Goal: Find contact information: Find contact information

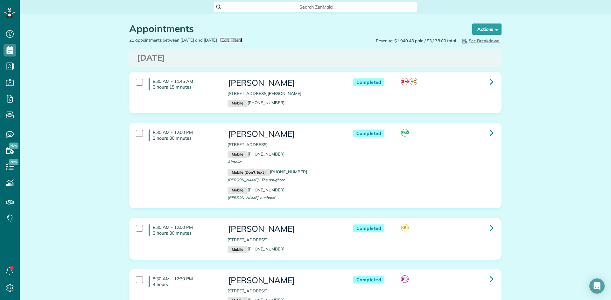
click at [242, 40] on span "Edit Filters" at bounding box center [231, 40] width 21 height 5
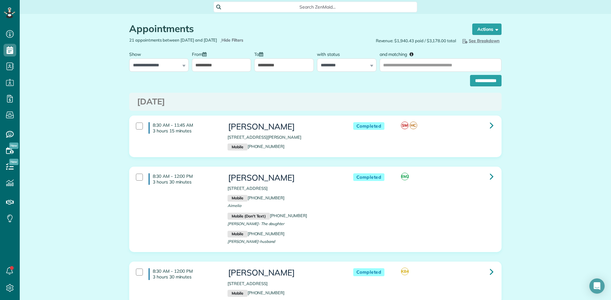
click at [204, 68] on input "**********" at bounding box center [221, 65] width 59 height 13
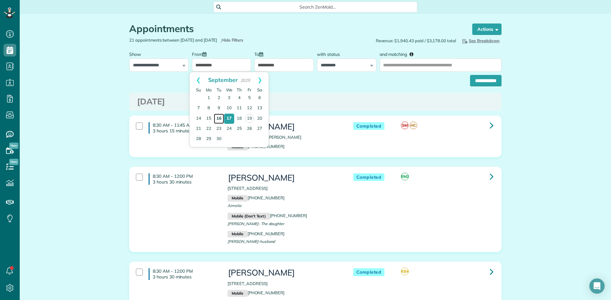
click at [221, 117] on link "16" at bounding box center [219, 119] width 10 height 10
type input "**********"
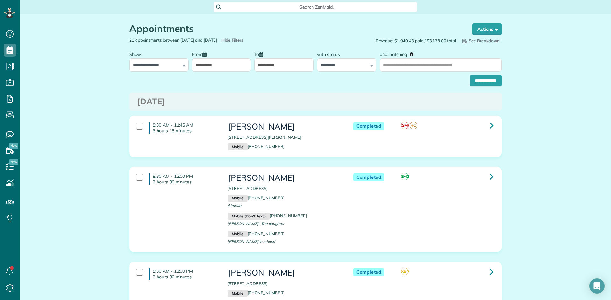
click at [277, 63] on input "**********" at bounding box center [283, 65] width 59 height 13
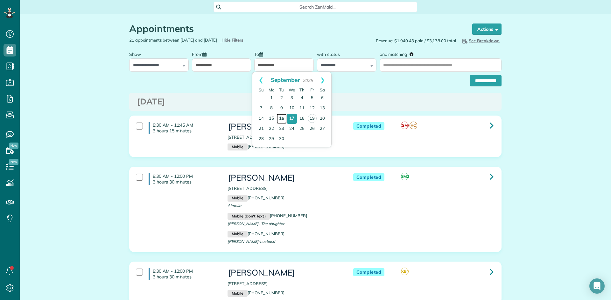
click at [280, 118] on link "16" at bounding box center [281, 119] width 10 height 10
type input "**********"
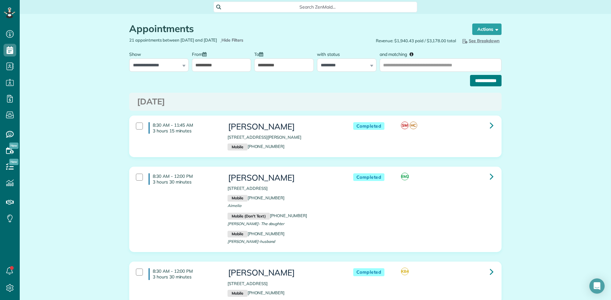
click at [481, 83] on input "**********" at bounding box center [485, 80] width 31 height 11
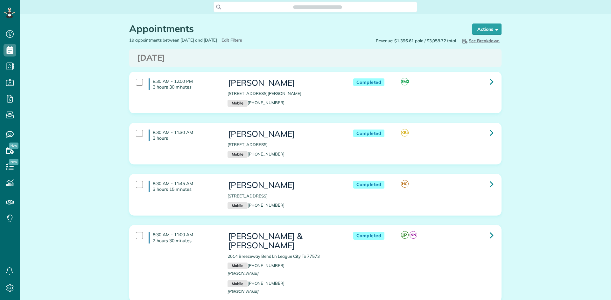
scroll to position [3, 3]
click at [489, 84] on icon at bounding box center [491, 81] width 4 height 11
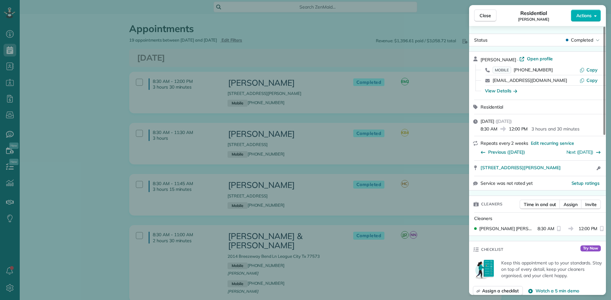
drag, startPoint x: 520, startPoint y: 60, endPoint x: 480, endPoint y: 61, distance: 39.8
click at [480, 61] on div "Mary Ellen LaBerge · Open profile" at bounding box center [540, 59] width 121 height 7
drag, startPoint x: 547, startPoint y: 70, endPoint x: 516, endPoint y: 69, distance: 30.5
click at [516, 69] on div "MOBILE (281) 615-5977" at bounding box center [535, 70] width 87 height 6
click at [487, 20] on button "Close" at bounding box center [485, 16] width 22 height 12
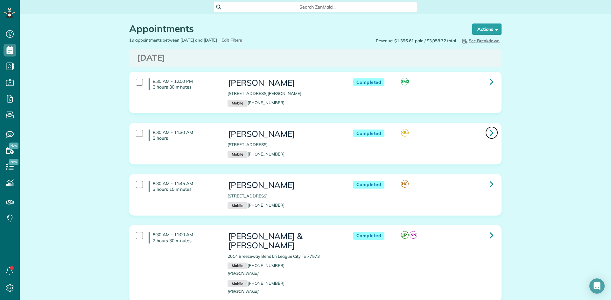
click at [486, 132] on link at bounding box center [491, 133] width 13 height 13
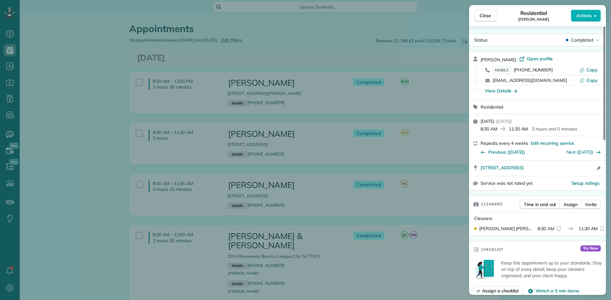
drag, startPoint x: 514, startPoint y: 58, endPoint x: 480, endPoint y: 58, distance: 34.0
click at [480, 58] on div "Sheila Opatchen · Open profile" at bounding box center [540, 59] width 121 height 7
drag, startPoint x: 546, startPoint y: 71, endPoint x: 514, endPoint y: 70, distance: 31.8
click at [514, 70] on div "MOBILE (832) 259-7718" at bounding box center [535, 70] width 87 height 6
click at [490, 17] on span "Close" at bounding box center [484, 15] width 11 height 6
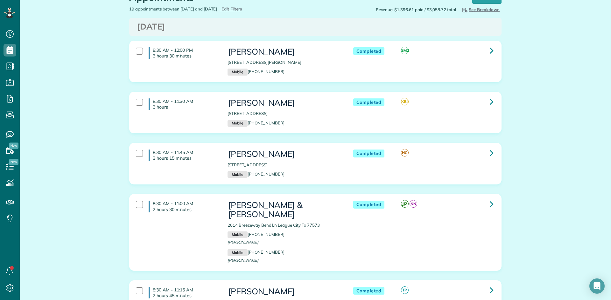
scroll to position [95, 0]
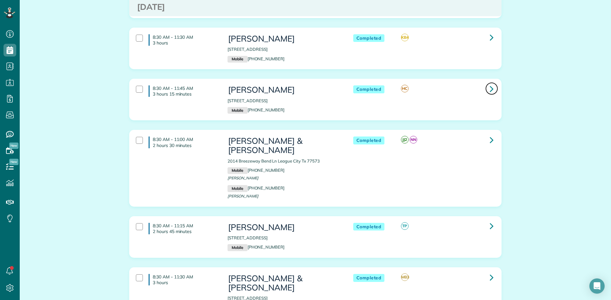
click at [485, 90] on link at bounding box center [491, 88] width 13 height 13
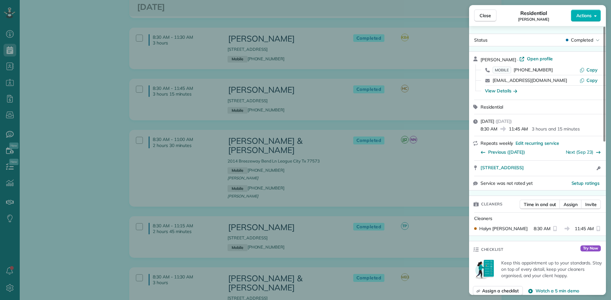
drag, startPoint x: 504, startPoint y: 59, endPoint x: 480, endPoint y: 59, distance: 24.5
click at [480, 59] on div "Jenny Conn · Open profile MOBILE (409) 658-1715 Copy smileandbehappy03@yahoo.co…" at bounding box center [537, 76] width 137 height 48
drag, startPoint x: 549, startPoint y: 71, endPoint x: 514, endPoint y: 70, distance: 34.4
click at [514, 70] on div "MOBILE (409) 658-1715" at bounding box center [535, 70] width 87 height 6
click at [489, 14] on span "Close" at bounding box center [484, 15] width 11 height 6
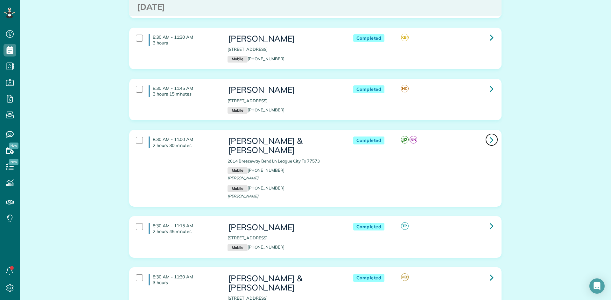
click at [489, 141] on icon at bounding box center [491, 140] width 4 height 11
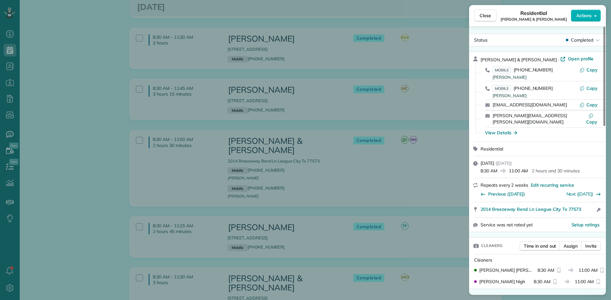
drag, startPoint x: 553, startPoint y: 60, endPoint x: 482, endPoint y: 60, distance: 70.9
click at [482, 60] on span "Michael Achierno & Barbara Calvert" at bounding box center [518, 60] width 76 height 6
drag, startPoint x: 549, startPoint y: 70, endPoint x: 516, endPoint y: 70, distance: 32.8
click at [516, 70] on div "MOBILE (361) 550-9820 Michael Achierno" at bounding box center [535, 73] width 87 height 12
click at [486, 15] on span "Close" at bounding box center [484, 15] width 11 height 6
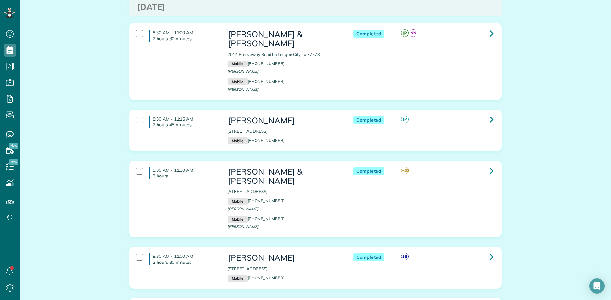
scroll to position [223, 0]
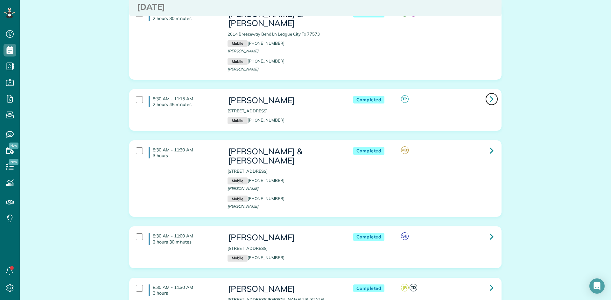
click at [485, 99] on link at bounding box center [491, 99] width 13 height 13
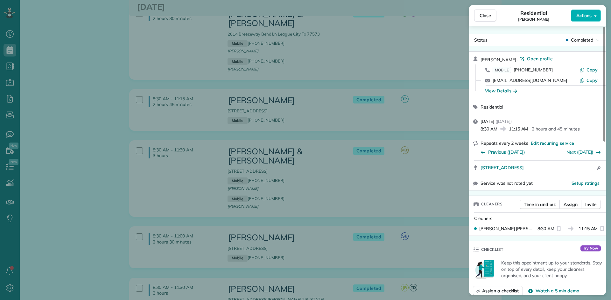
drag, startPoint x: 522, startPoint y: 60, endPoint x: 480, endPoint y: 61, distance: 42.3
click at [480, 61] on div "Courtney Smith-Cox · Open profile MOBILE (817) 614-3587 Copy courtcox80@gmail.c…" at bounding box center [537, 76] width 137 height 48
drag, startPoint x: 546, startPoint y: 68, endPoint x: 514, endPoint y: 70, distance: 31.5
click at [514, 70] on div "MOBILE (817) 614-3587" at bounding box center [535, 70] width 87 height 6
click at [483, 17] on span "Close" at bounding box center [484, 15] width 11 height 6
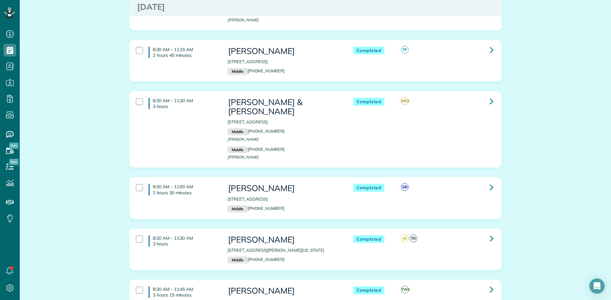
scroll to position [318, 0]
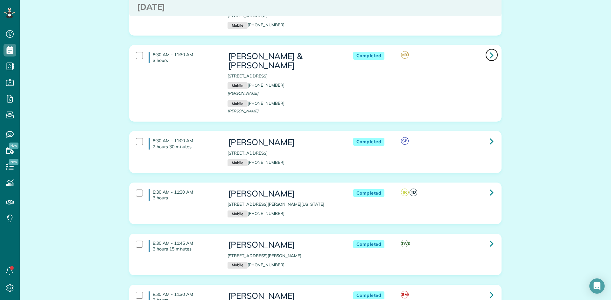
click at [489, 55] on icon at bounding box center [491, 55] width 4 height 11
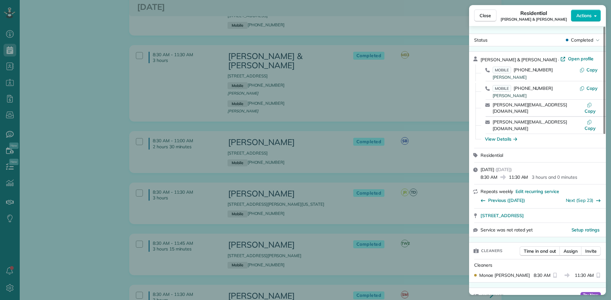
drag, startPoint x: 532, startPoint y: 60, endPoint x: 479, endPoint y: 59, distance: 52.8
click at [479, 59] on div "Russell & Amanda Mapes · Open profile MOBILE (713) 542-0183 Amanda Copy MOBILE …" at bounding box center [537, 100] width 137 height 96
drag, startPoint x: 546, startPoint y: 71, endPoint x: 514, endPoint y: 70, distance: 32.4
click at [514, 70] on div "MOBILE (713) 542-0183 Amanda" at bounding box center [535, 73] width 87 height 12
click at [479, 17] on button "Close" at bounding box center [485, 16] width 22 height 12
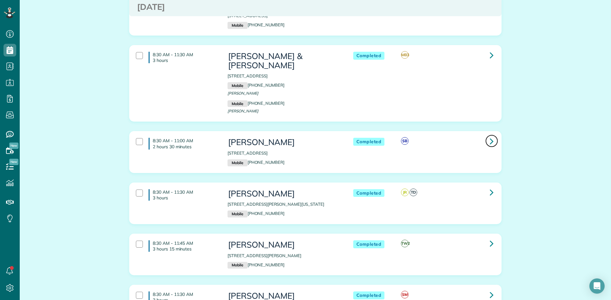
click at [489, 136] on icon at bounding box center [491, 141] width 4 height 11
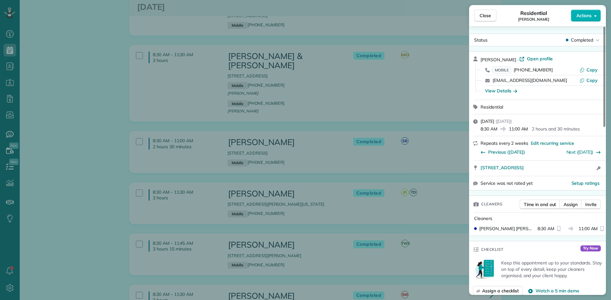
drag, startPoint x: 516, startPoint y: 59, endPoint x: 481, endPoint y: 61, distance: 34.4
click at [481, 61] on span "Amanda Wagnon" at bounding box center [498, 60] width 36 height 6
drag, startPoint x: 547, startPoint y: 69, endPoint x: 516, endPoint y: 67, distance: 31.2
click at [516, 67] on div "MOBILE (832) 654-0669" at bounding box center [535, 70] width 87 height 6
click at [486, 16] on span "Close" at bounding box center [484, 15] width 11 height 6
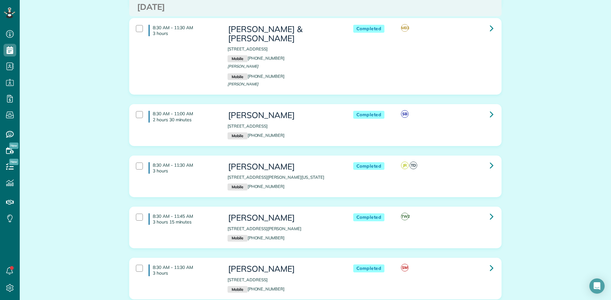
scroll to position [382, 0]
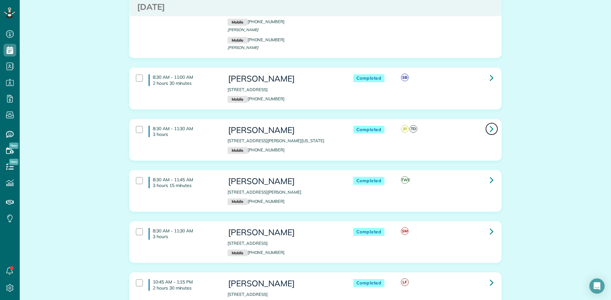
click at [489, 123] on icon at bounding box center [491, 128] width 4 height 11
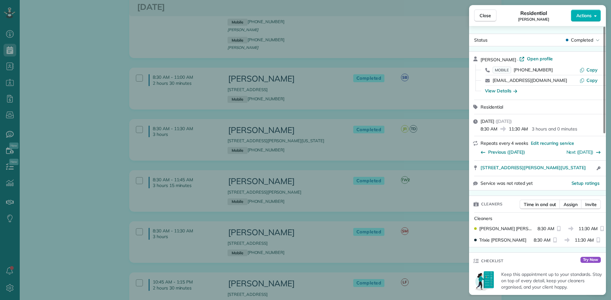
drag, startPoint x: 517, startPoint y: 60, endPoint x: 480, endPoint y: 60, distance: 36.6
click at [480, 60] on div "Candice Armenoff · Open profile" at bounding box center [540, 59] width 121 height 7
drag, startPoint x: 547, startPoint y: 69, endPoint x: 515, endPoint y: 69, distance: 32.4
click at [515, 69] on div "MOBILE (281) 732-0486" at bounding box center [535, 70] width 87 height 6
click at [488, 17] on span "Close" at bounding box center [484, 15] width 11 height 6
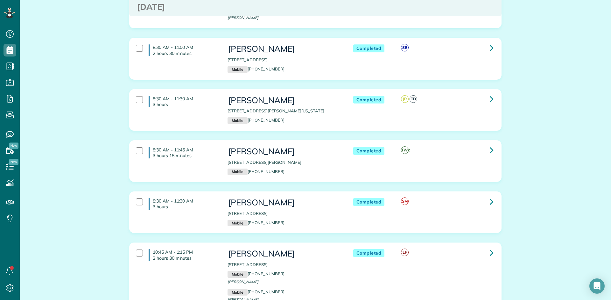
scroll to position [477, 0]
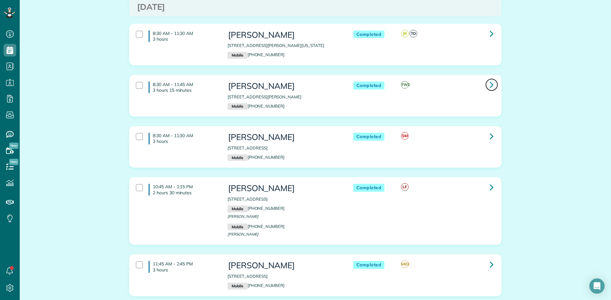
click at [491, 79] on link at bounding box center [491, 85] width 13 height 13
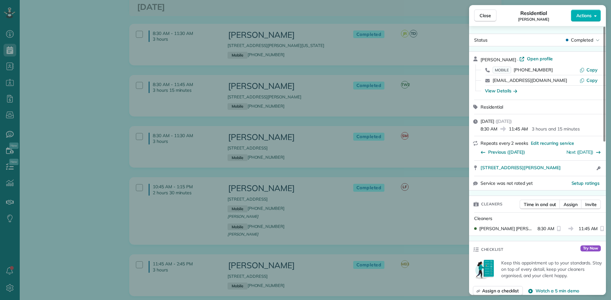
drag, startPoint x: 509, startPoint y: 60, endPoint x: 479, endPoint y: 61, distance: 30.6
click at [479, 61] on div "Julie Bortolotti · Open profile MOBILE (713) 291-6996 Copy jsborti@yahoo.com Co…" at bounding box center [537, 76] width 137 height 48
drag, startPoint x: 546, startPoint y: 71, endPoint x: 516, endPoint y: 70, distance: 30.2
click at [516, 70] on div "MOBILE (713) 291-6996" at bounding box center [535, 70] width 87 height 6
click at [482, 18] on span "Close" at bounding box center [484, 15] width 11 height 6
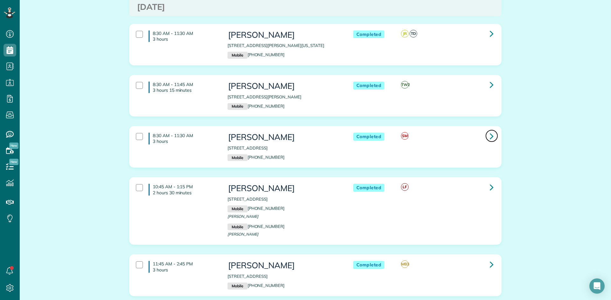
click at [490, 131] on icon at bounding box center [491, 136] width 4 height 11
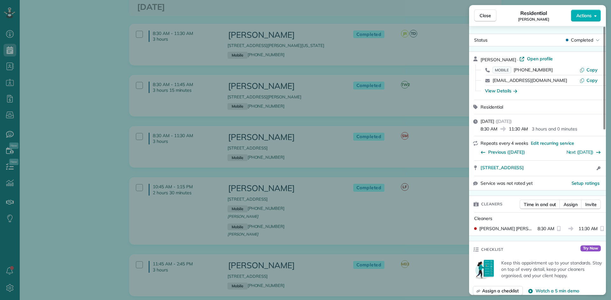
drag, startPoint x: 506, startPoint y: 59, endPoint x: 480, endPoint y: 59, distance: 25.8
click at [480, 59] on div "Callie Fields · Open profile MOBILE (832) 541-8404 Copy calliefields@live.com C…" at bounding box center [537, 76] width 137 height 48
drag, startPoint x: 549, startPoint y: 71, endPoint x: 515, endPoint y: 69, distance: 33.7
click at [515, 69] on div "MOBILE (832) 541-8404" at bounding box center [535, 70] width 87 height 6
click at [485, 17] on span "Close" at bounding box center [484, 15] width 11 height 6
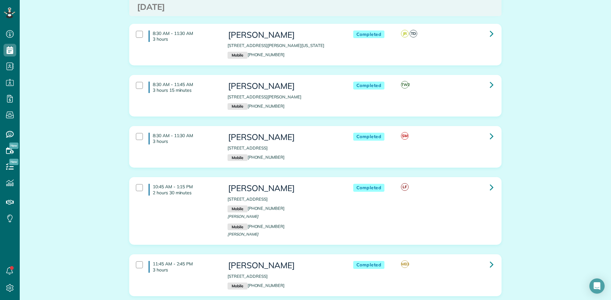
scroll to position [541, 0]
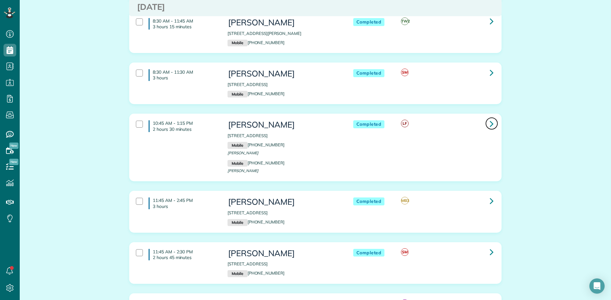
click at [489, 118] on icon at bounding box center [491, 123] width 4 height 11
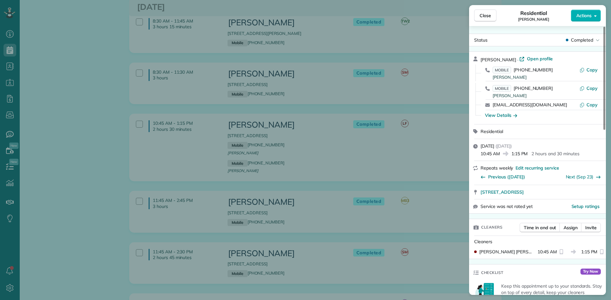
drag, startPoint x: 514, startPoint y: 60, endPoint x: 477, endPoint y: 60, distance: 37.2
click at [477, 60] on div "Donna Pederson · Open profile MOBILE (713) 828-3007 Donna Copy MOBILE (832) 240…" at bounding box center [537, 88] width 137 height 73
drag, startPoint x: 548, startPoint y: 71, endPoint x: 515, endPoint y: 70, distance: 32.5
click at [515, 70] on div "MOBILE (713) 828-3007 Donna" at bounding box center [535, 73] width 87 height 12
click at [484, 17] on span "Close" at bounding box center [484, 15] width 11 height 6
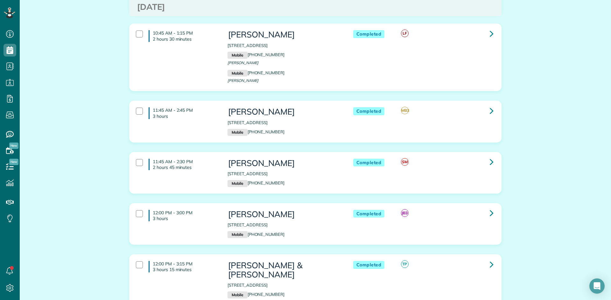
scroll to position [668, 0]
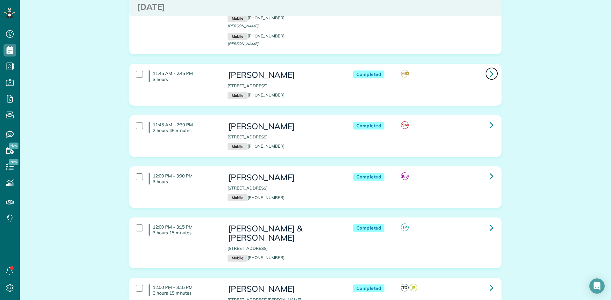
click at [489, 68] on icon at bounding box center [491, 73] width 4 height 11
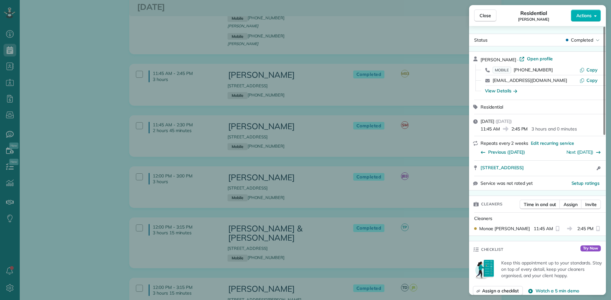
drag, startPoint x: 506, startPoint y: 58, endPoint x: 487, endPoint y: 58, distance: 19.1
click at [488, 58] on div "Pat Fletchall · Open profile" at bounding box center [540, 59] width 121 height 7
click at [479, 58] on div "Pat Fletchall · Open profile MOBILE (832) 444-1128 Copy bosgrl2@gmail.com Copy …" at bounding box center [537, 76] width 137 height 48
click at [505, 60] on span "Pat Fletchall" at bounding box center [498, 60] width 36 height 6
drag, startPoint x: 505, startPoint y: 60, endPoint x: 481, endPoint y: 59, distance: 24.2
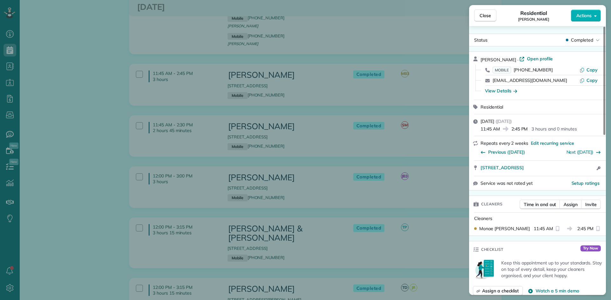
click at [481, 59] on span "Pat Fletchall" at bounding box center [498, 60] width 36 height 6
drag, startPoint x: 547, startPoint y: 70, endPoint x: 515, endPoint y: 70, distance: 31.5
click at [515, 70] on div "MOBILE (832) 444-1128" at bounding box center [535, 70] width 87 height 6
click at [493, 16] on button "Close" at bounding box center [485, 16] width 22 height 12
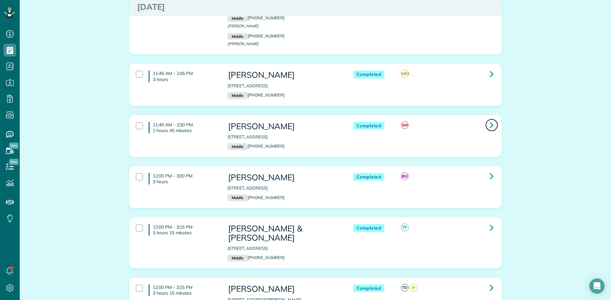
click at [489, 120] on icon at bounding box center [491, 125] width 4 height 11
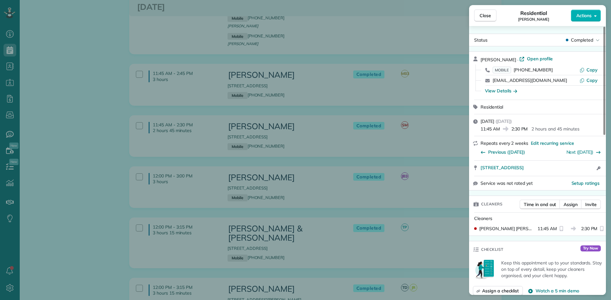
drag, startPoint x: 510, startPoint y: 60, endPoint x: 481, endPoint y: 60, distance: 28.9
click at [481, 60] on span "Vickie Walston" at bounding box center [498, 60] width 36 height 6
drag, startPoint x: 547, startPoint y: 69, endPoint x: 515, endPoint y: 69, distance: 31.5
click at [515, 69] on div "MOBILE (832) 373-8830" at bounding box center [535, 70] width 87 height 6
click at [485, 17] on span "Close" at bounding box center [484, 15] width 11 height 6
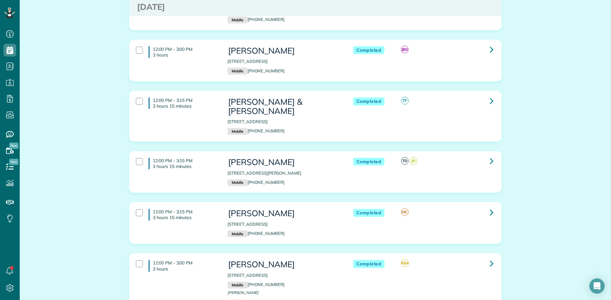
scroll to position [795, 0]
click at [489, 44] on icon at bounding box center [491, 49] width 4 height 11
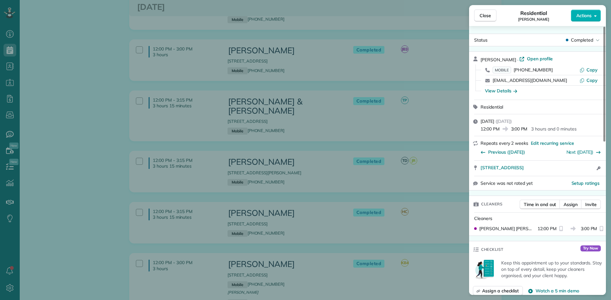
drag, startPoint x: 506, startPoint y: 59, endPoint x: 482, endPoint y: 61, distance: 23.9
click at [482, 61] on div "Neil McMain · Open profile" at bounding box center [540, 59] width 121 height 7
drag, startPoint x: 547, startPoint y: 70, endPoint x: 515, endPoint y: 72, distance: 32.2
click at [515, 72] on div "MOBILE (713) 385-6891" at bounding box center [535, 70] width 87 height 6
click at [487, 17] on span "Close" at bounding box center [484, 15] width 11 height 6
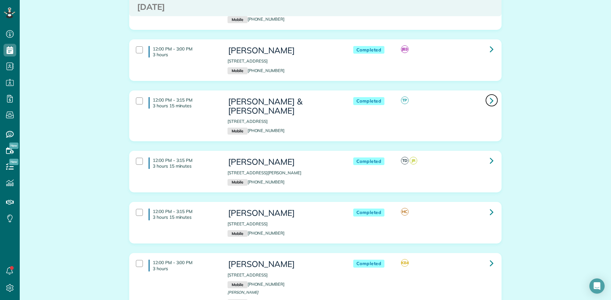
click at [485, 94] on link at bounding box center [491, 100] width 13 height 13
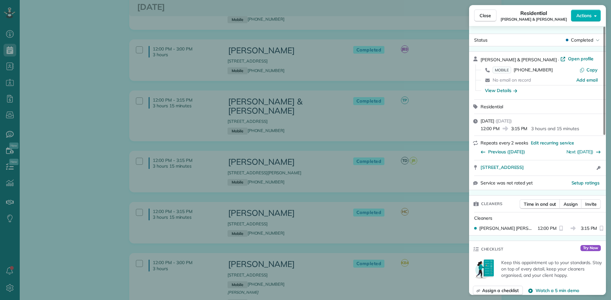
drag, startPoint x: 521, startPoint y: 60, endPoint x: 479, endPoint y: 59, distance: 42.3
click at [479, 59] on div "Jason & Beth Wilson · Open profile MOBILE (317) 730-2827 Copy No email on recor…" at bounding box center [537, 76] width 137 height 48
drag, startPoint x: 549, startPoint y: 70, endPoint x: 516, endPoint y: 68, distance: 32.8
click at [516, 68] on div "MOBILE (317) 730-2827" at bounding box center [535, 70] width 87 height 6
click at [485, 18] on span "Close" at bounding box center [484, 15] width 11 height 6
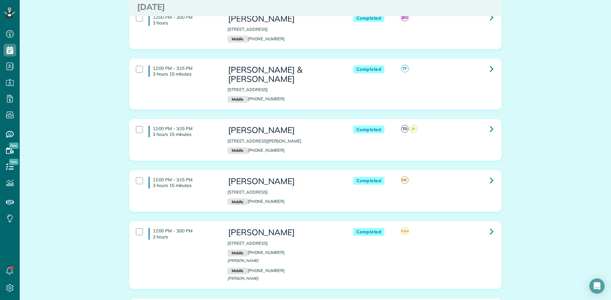
scroll to position [890, 0]
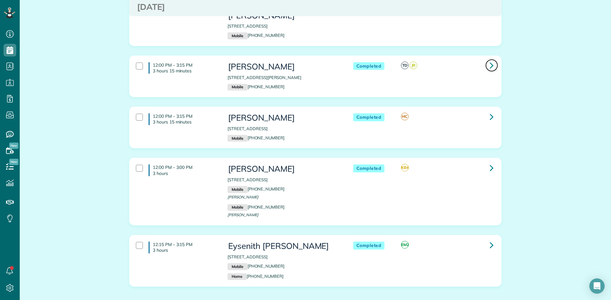
click at [489, 60] on icon at bounding box center [491, 65] width 4 height 11
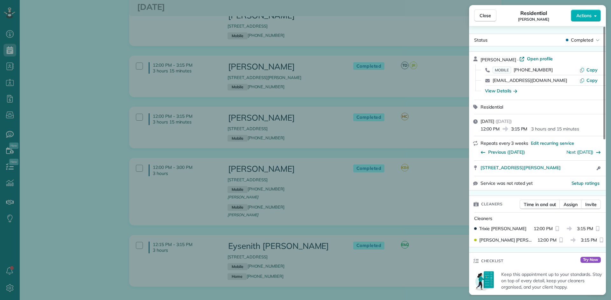
drag, startPoint x: 511, startPoint y: 60, endPoint x: 478, endPoint y: 58, distance: 33.1
click at [478, 58] on div "Tiffany Beasley · Open profile MOBILE (281) 650-5333 Copy tiffy650@yahoo.com Co…" at bounding box center [537, 76] width 137 height 48
click at [546, 69] on span "(281) 650-5333" at bounding box center [532, 70] width 39 height 6
drag, startPoint x: 549, startPoint y: 72, endPoint x: 514, endPoint y: 70, distance: 34.4
click at [514, 70] on div "MOBILE (281) 650-5333" at bounding box center [535, 70] width 87 height 6
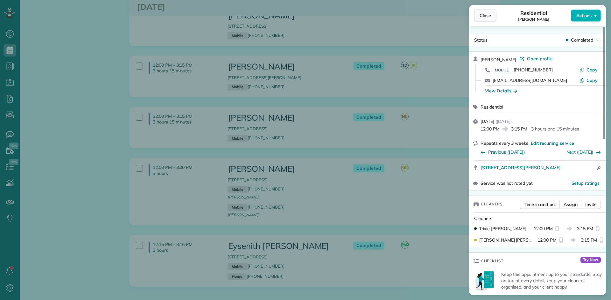
click at [488, 13] on span "Close" at bounding box center [484, 15] width 11 height 6
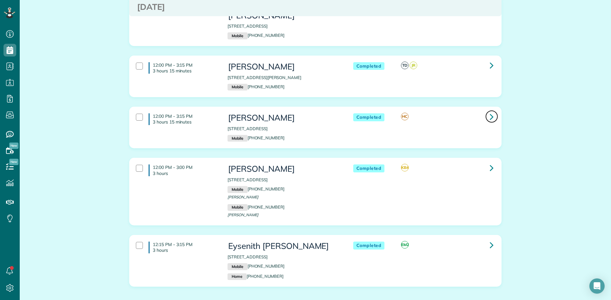
click at [489, 111] on icon at bounding box center [491, 116] width 4 height 11
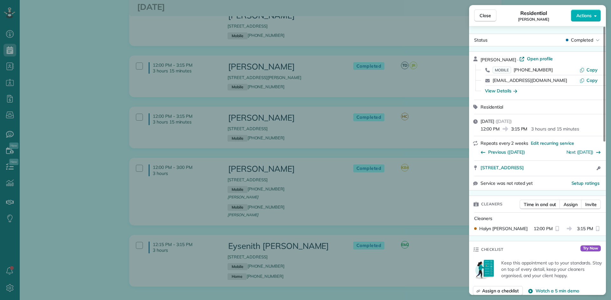
drag, startPoint x: 512, startPoint y: 59, endPoint x: 481, endPoint y: 59, distance: 30.8
click at [481, 59] on div "Melanie Thelen · Open profile" at bounding box center [540, 59] width 121 height 7
drag, startPoint x: 547, startPoint y: 71, endPoint x: 515, endPoint y: 69, distance: 31.5
click at [515, 69] on div "MOBILE (505) 803-3605" at bounding box center [535, 70] width 87 height 6
click at [484, 17] on span "Close" at bounding box center [484, 15] width 11 height 6
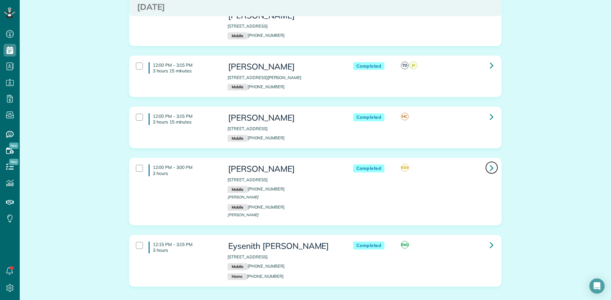
click at [489, 162] on icon at bounding box center [491, 167] width 4 height 11
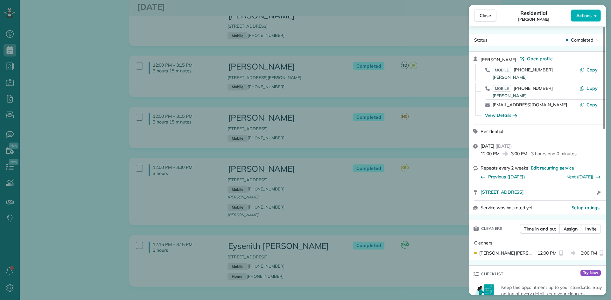
drag, startPoint x: 514, startPoint y: 59, endPoint x: 481, endPoint y: 59, distance: 33.1
click at [481, 59] on div "Michael Romedy · Open profile" at bounding box center [540, 59] width 121 height 7
drag, startPoint x: 547, startPoint y: 70, endPoint x: 514, endPoint y: 71, distance: 32.8
click at [514, 71] on div "MOBILE (346) 604-5830 Michael" at bounding box center [535, 73] width 87 height 12
click at [483, 15] on span "Close" at bounding box center [484, 15] width 11 height 6
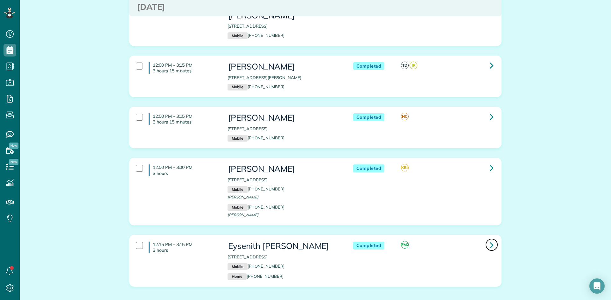
click at [490, 240] on icon at bounding box center [491, 245] width 4 height 11
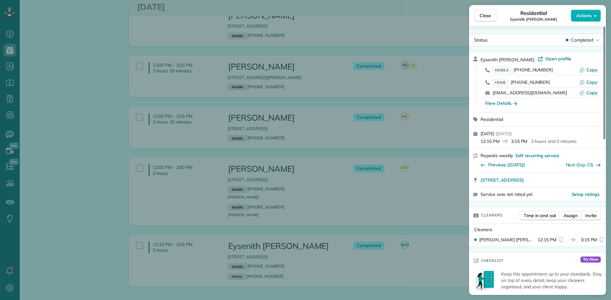
drag, startPoint x: 516, startPoint y: 60, endPoint x: 481, endPoint y: 60, distance: 34.7
click at [481, 60] on span "Eysenith Gongora" at bounding box center [507, 60] width 54 height 6
drag, startPoint x: 549, startPoint y: 69, endPoint x: 515, endPoint y: 70, distance: 34.7
click at [515, 70] on div "MOBILE (281) 381-2676" at bounding box center [535, 70] width 87 height 6
click at [480, 15] on span "Close" at bounding box center [484, 15] width 11 height 6
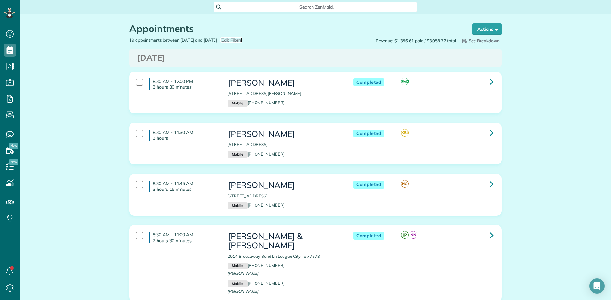
click at [242, 39] on span "Edit Filters" at bounding box center [231, 40] width 21 height 5
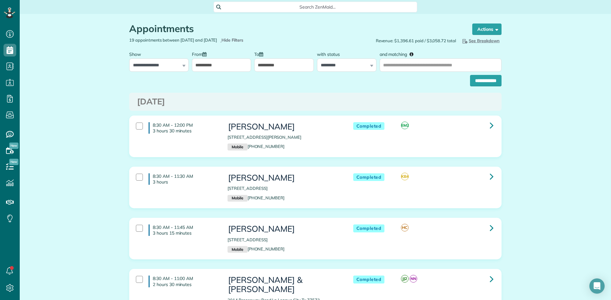
click at [206, 68] on input "**********" at bounding box center [221, 65] width 59 height 13
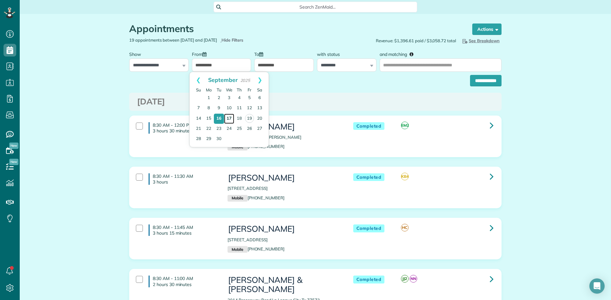
click at [228, 120] on link "17" at bounding box center [229, 119] width 10 height 10
type input "**********"
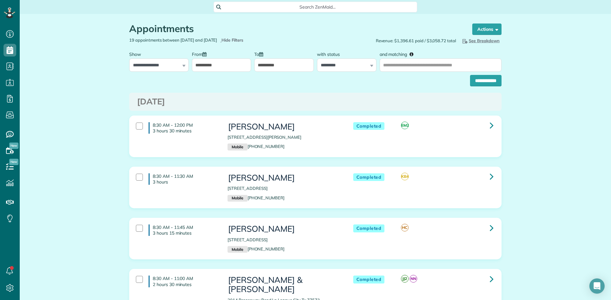
click at [266, 65] on input "**********" at bounding box center [283, 65] width 59 height 13
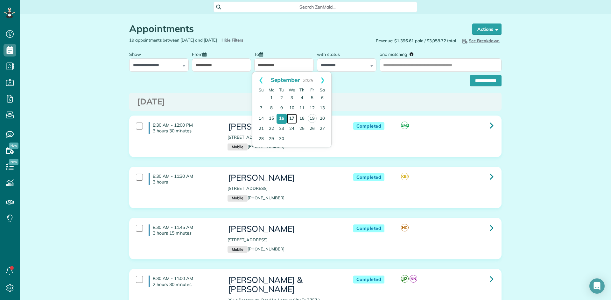
click at [288, 120] on link "17" at bounding box center [292, 119] width 10 height 10
type input "**********"
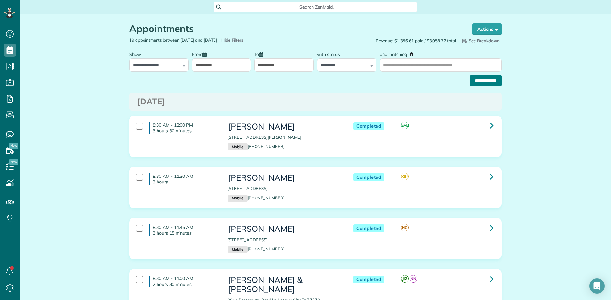
click at [471, 82] on input "**********" at bounding box center [485, 80] width 31 height 11
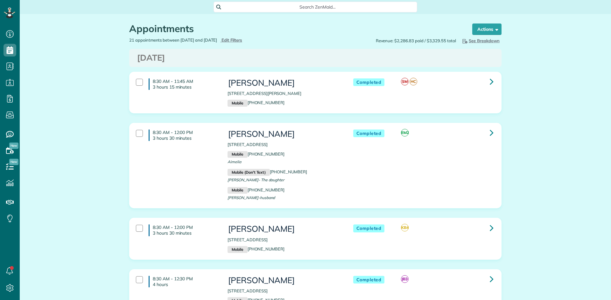
scroll to position [3, 3]
click at [486, 85] on link at bounding box center [491, 81] width 13 height 13
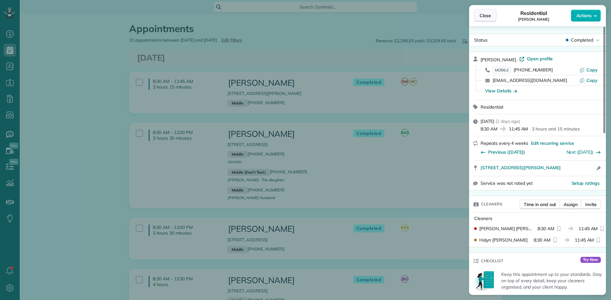
click at [486, 17] on span "Close" at bounding box center [484, 15] width 11 height 6
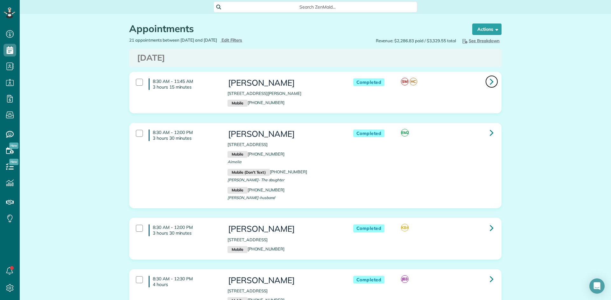
click at [489, 83] on icon at bounding box center [491, 81] width 4 height 11
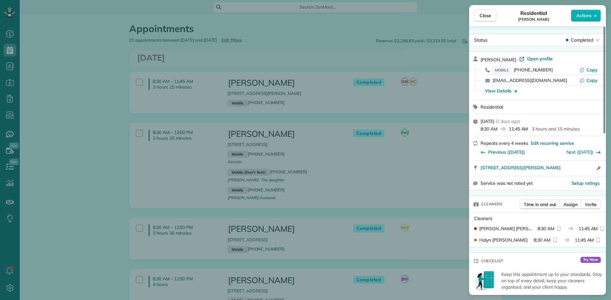
drag, startPoint x: 505, startPoint y: 59, endPoint x: 481, endPoint y: 59, distance: 24.2
click at [481, 59] on div "Cheryl Allen · Open profile" at bounding box center [540, 59] width 121 height 7
drag, startPoint x: 547, startPoint y: 70, endPoint x: 514, endPoint y: 69, distance: 33.4
click at [514, 69] on div "MOBILE (281) 770-5980" at bounding box center [535, 70] width 87 height 6
click at [490, 15] on button "Close" at bounding box center [485, 16] width 22 height 12
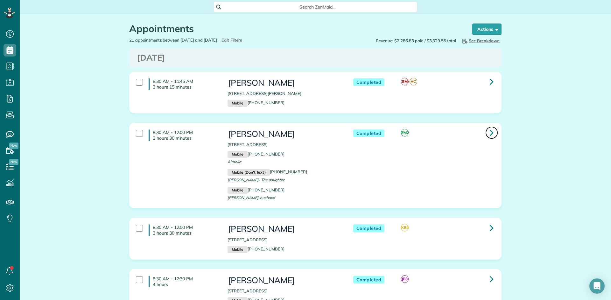
click at [487, 133] on link at bounding box center [491, 133] width 13 height 13
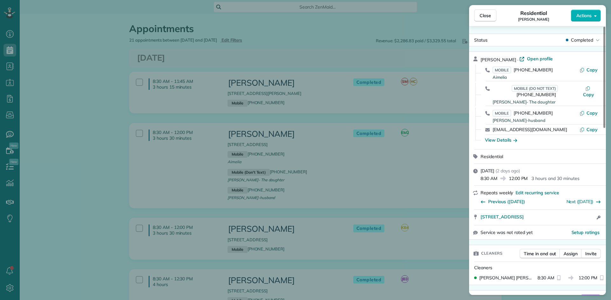
drag, startPoint x: 509, startPoint y: 60, endPoint x: 479, endPoint y: 60, distance: 30.5
click at [479, 60] on div "Aimilia Gavera · Open profile MOBILE (512) 994-9687 Aimelia Copy MOBILE (DO NOT…" at bounding box center [537, 101] width 137 height 98
drag, startPoint x: 549, startPoint y: 71, endPoint x: 515, endPoint y: 70, distance: 33.4
click at [515, 70] on div "MOBILE (512) 994-9687 Aimelia" at bounding box center [535, 73] width 87 height 12
click at [487, 17] on span "Close" at bounding box center [484, 15] width 11 height 6
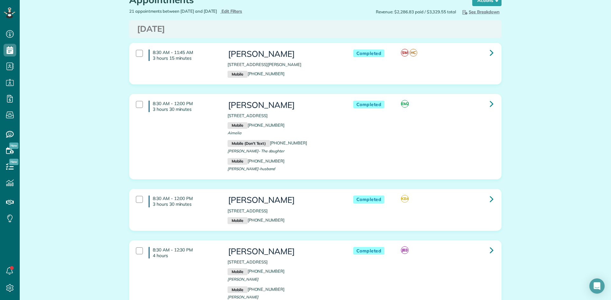
scroll to position [95, 0]
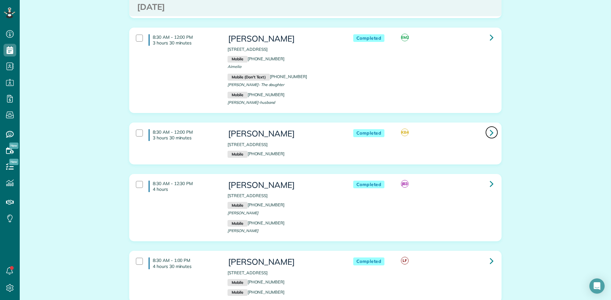
click at [489, 133] on icon at bounding box center [491, 132] width 4 height 11
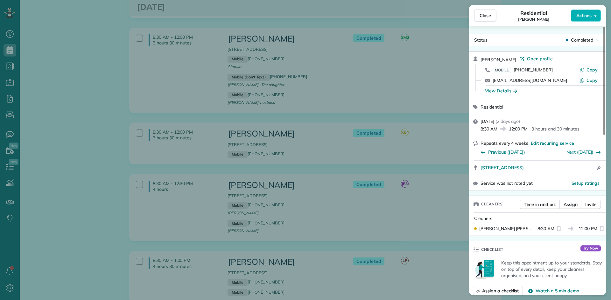
drag, startPoint x: 507, startPoint y: 61, endPoint x: 481, endPoint y: 61, distance: 25.4
click at [481, 61] on div "Marisa Riner · Open profile" at bounding box center [540, 59] width 121 height 7
drag, startPoint x: 548, startPoint y: 70, endPoint x: 515, endPoint y: 71, distance: 32.8
click at [515, 71] on div "MOBILE (832) 687-6122" at bounding box center [535, 70] width 87 height 6
click at [482, 17] on span "Close" at bounding box center [484, 15] width 11 height 6
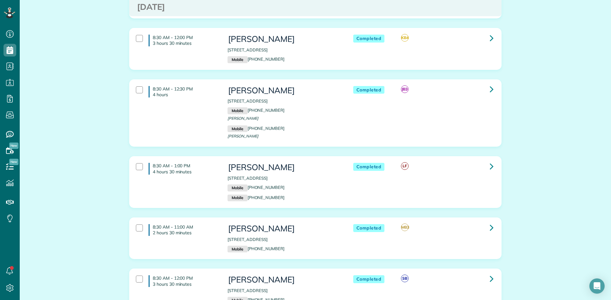
scroll to position [191, 0]
click at [489, 90] on icon at bounding box center [491, 88] width 4 height 11
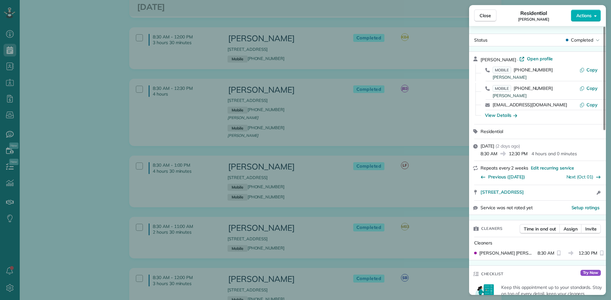
drag, startPoint x: 521, startPoint y: 60, endPoint x: 480, endPoint y: 60, distance: 40.4
click at [480, 60] on div "Barbara Hennessey · Open profile" at bounding box center [540, 59] width 121 height 7
drag, startPoint x: 550, startPoint y: 69, endPoint x: 513, endPoint y: 70, distance: 37.9
click at [513, 70] on div "MOBILE (713) 594-8897 Steve" at bounding box center [535, 73] width 87 height 12
click at [481, 17] on span "Close" at bounding box center [484, 15] width 11 height 6
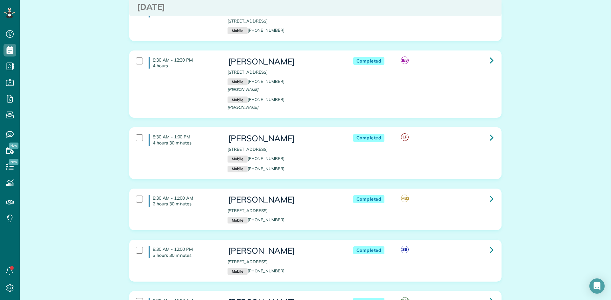
scroll to position [254, 0]
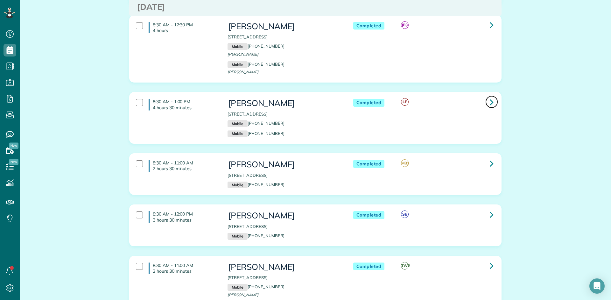
click at [489, 104] on icon at bounding box center [491, 102] width 4 height 11
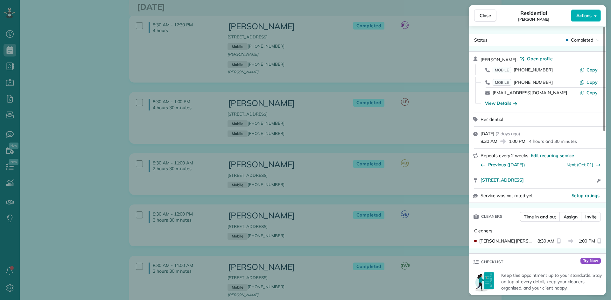
drag, startPoint x: 513, startPoint y: 61, endPoint x: 481, endPoint y: 59, distance: 31.9
click at [481, 59] on div "Roxann Huddle · Open profile" at bounding box center [540, 59] width 121 height 7
drag, startPoint x: 548, startPoint y: 70, endPoint x: 516, endPoint y: 71, distance: 31.8
click at [516, 71] on div "MOBILE (281) 984-7916" at bounding box center [535, 70] width 87 height 6
click at [486, 17] on span "Close" at bounding box center [484, 15] width 11 height 6
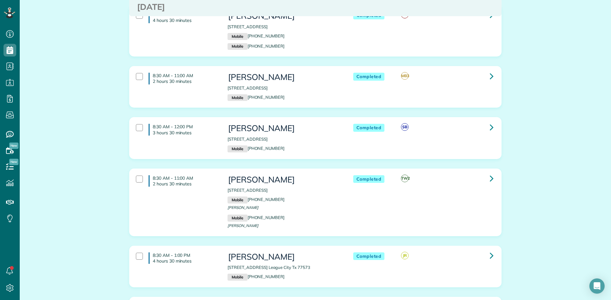
scroll to position [350, 0]
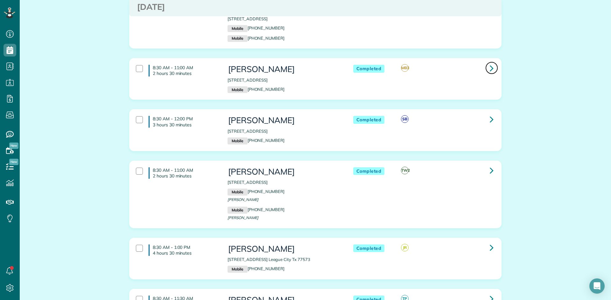
click at [489, 69] on icon at bounding box center [491, 68] width 4 height 11
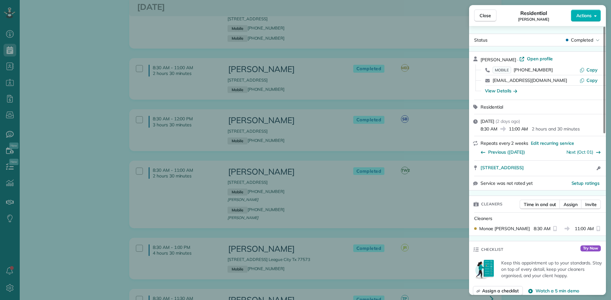
drag, startPoint x: 506, startPoint y: 60, endPoint x: 481, endPoint y: 62, distance: 24.9
click at [481, 62] on span "Rose Murray" at bounding box center [498, 60] width 36 height 6
drag, startPoint x: 548, startPoint y: 70, endPoint x: 515, endPoint y: 71, distance: 33.1
click at [515, 71] on div "MOBILE (832) 265-6814" at bounding box center [535, 70] width 87 height 6
click at [488, 16] on span "Close" at bounding box center [484, 15] width 11 height 6
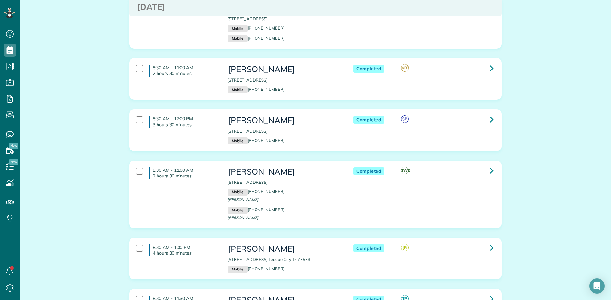
scroll to position [413, 0]
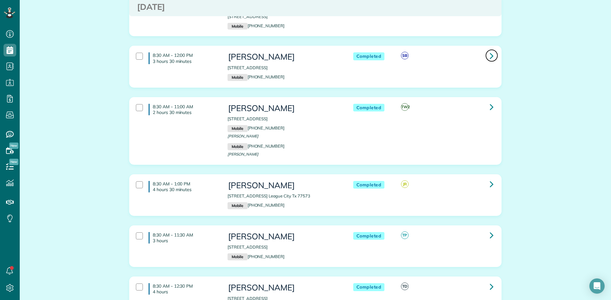
click at [489, 61] on icon at bounding box center [491, 55] width 4 height 11
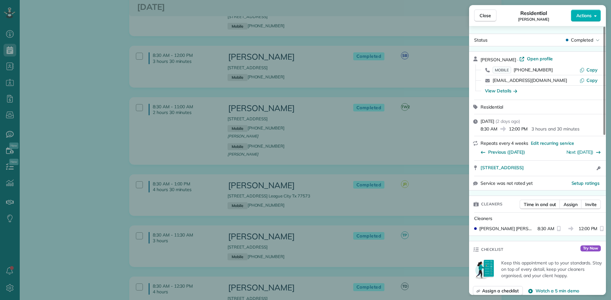
drag, startPoint x: 524, startPoint y: 60, endPoint x: 480, endPoint y: 62, distance: 43.6
click at [480, 62] on div "Madelyn Vandewalle · Open profile" at bounding box center [540, 59] width 121 height 7
drag, startPoint x: 547, startPoint y: 70, endPoint x: 516, endPoint y: 69, distance: 31.2
click at [516, 69] on div "MOBILE (513) 509-3983" at bounding box center [535, 70] width 87 height 6
click at [485, 16] on span "Close" at bounding box center [484, 15] width 11 height 6
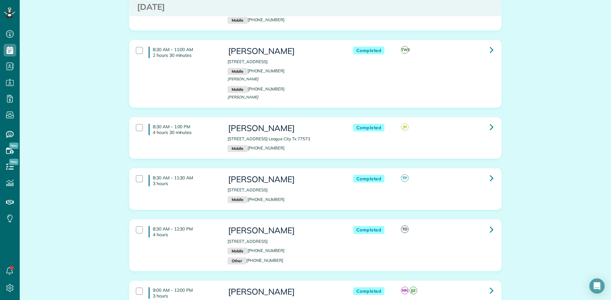
scroll to position [477, 0]
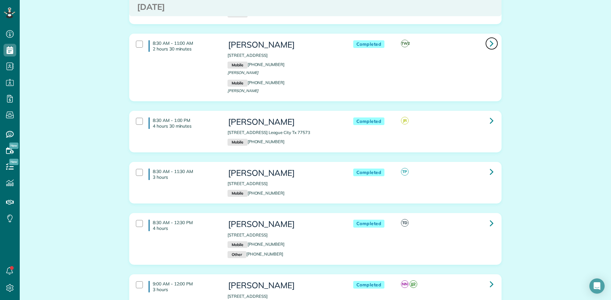
click at [486, 50] on link at bounding box center [491, 43] width 13 height 13
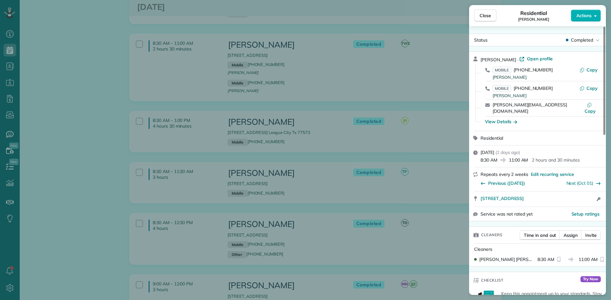
drag, startPoint x: 504, startPoint y: 59, endPoint x: 480, endPoint y: 60, distance: 23.2
click at [480, 60] on div "Sally Short · Open profile" at bounding box center [540, 59] width 121 height 7
drag, startPoint x: 547, startPoint y: 71, endPoint x: 515, endPoint y: 69, distance: 31.5
click at [515, 69] on div "MOBILE (318) 393-9990 Blanchard" at bounding box center [535, 73] width 87 height 12
click at [484, 17] on span "Close" at bounding box center [484, 15] width 11 height 6
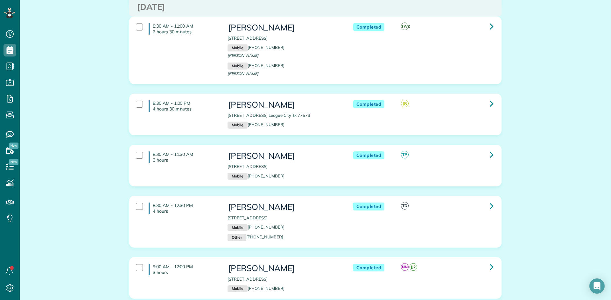
scroll to position [541, 0]
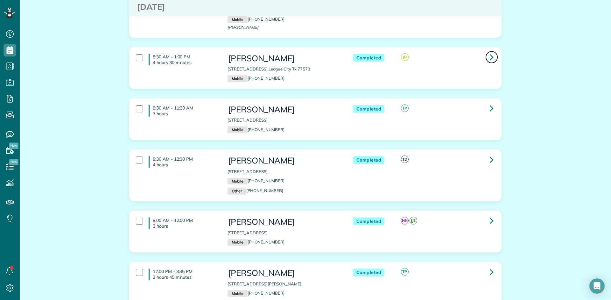
click at [485, 64] on link at bounding box center [491, 57] width 13 height 13
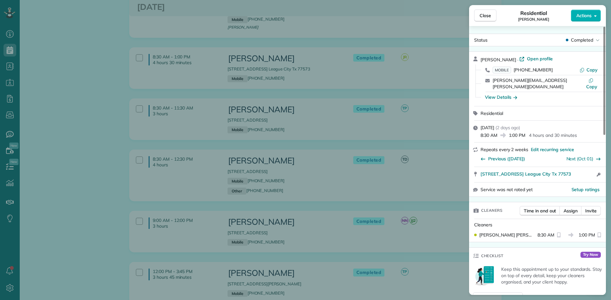
drag, startPoint x: 511, startPoint y: 60, endPoint x: 477, endPoint y: 60, distance: 34.3
click at [477, 60] on div "Erin Schutmaat · Open profile MOBILE (281) 229-1312 Copy erin.schutmaat@gmail.c…" at bounding box center [537, 79] width 137 height 54
drag, startPoint x: 547, startPoint y: 70, endPoint x: 515, endPoint y: 70, distance: 32.1
click at [515, 70] on div "MOBILE (281) 229-1312" at bounding box center [535, 70] width 87 height 6
click at [483, 15] on span "Close" at bounding box center [484, 15] width 11 height 6
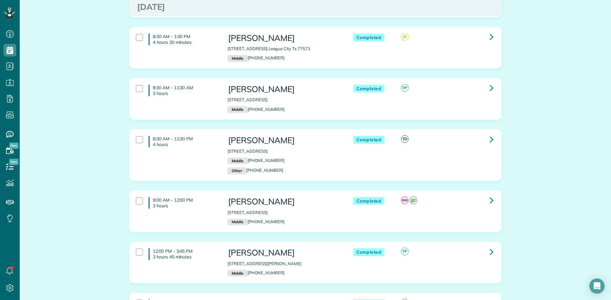
scroll to position [572, 0]
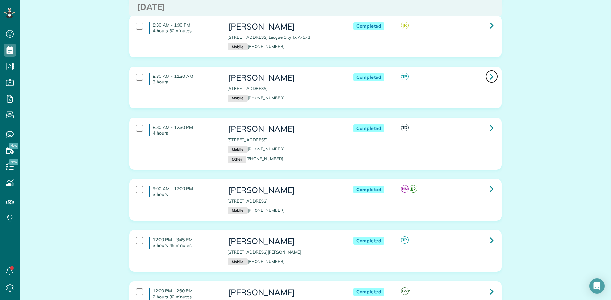
click at [487, 83] on link at bounding box center [491, 76] width 13 height 13
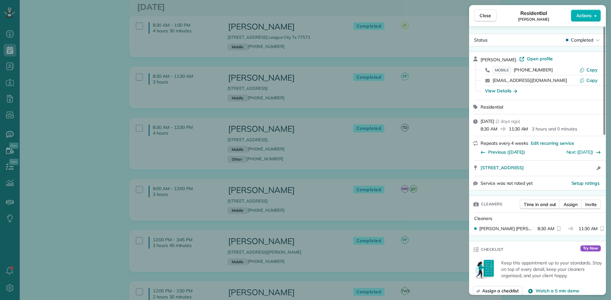
drag, startPoint x: 508, startPoint y: 61, endPoint x: 480, endPoint y: 61, distance: 28.6
click at [480, 61] on div "Connie Porras · Open profile MOBILE (281) 814-7477 Copy mssconnie@yahoo.com Cop…" at bounding box center [537, 76] width 137 height 48
drag, startPoint x: 548, startPoint y: 70, endPoint x: 515, endPoint y: 67, distance: 33.2
click at [515, 67] on div "MOBILE (281) 814-7477" at bounding box center [535, 70] width 87 height 6
click at [482, 17] on span "Close" at bounding box center [484, 15] width 11 height 6
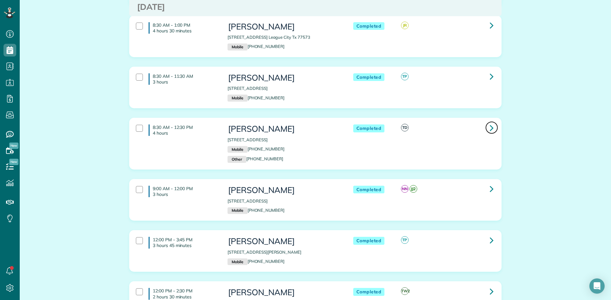
click at [491, 131] on link at bounding box center [491, 127] width 13 height 13
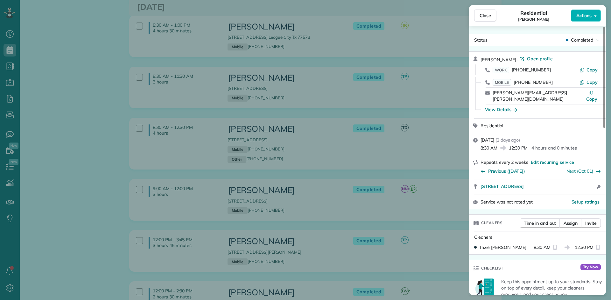
drag, startPoint x: 509, startPoint y: 61, endPoint x: 480, endPoint y: 59, distance: 29.0
click at [480, 59] on span "Casey Johnson" at bounding box center [498, 60] width 36 height 6
drag, startPoint x: 545, startPoint y: 71, endPoint x: 513, endPoint y: 73, distance: 32.2
click at [513, 73] on div "WORK (281) 383-6549" at bounding box center [535, 70] width 87 height 6
click at [486, 17] on span "Close" at bounding box center [484, 15] width 11 height 6
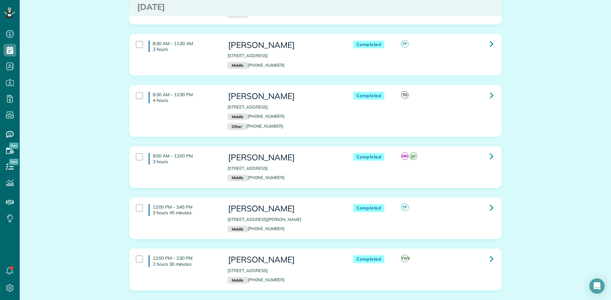
scroll to position [668, 0]
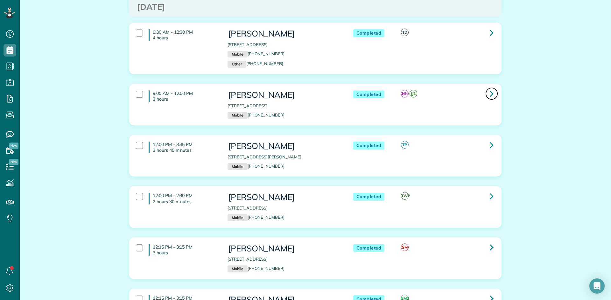
click at [489, 99] on icon at bounding box center [491, 93] width 4 height 11
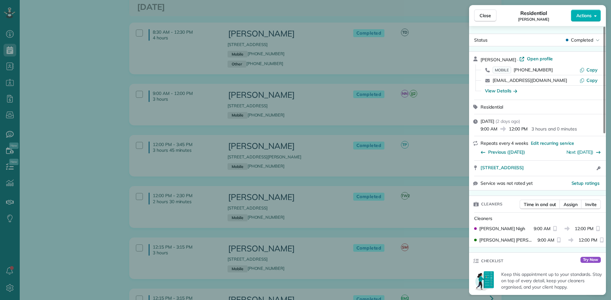
drag, startPoint x: 515, startPoint y: 60, endPoint x: 481, endPoint y: 60, distance: 34.0
click at [481, 60] on div "Michael Mazzola · Open profile" at bounding box center [540, 59] width 121 height 7
drag, startPoint x: 549, startPoint y: 69, endPoint x: 514, endPoint y: 71, distance: 35.3
click at [514, 71] on div "MOBILE (713) 826-7506" at bounding box center [535, 70] width 87 height 6
click at [483, 16] on span "Close" at bounding box center [484, 15] width 11 height 6
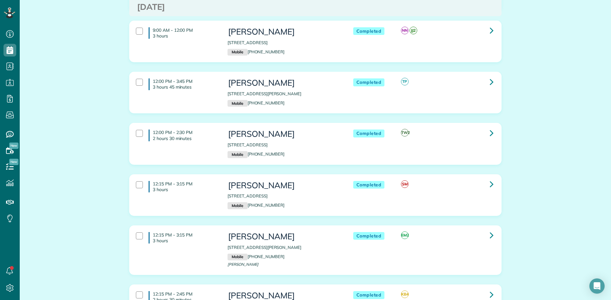
scroll to position [731, 0]
click at [487, 88] on link at bounding box center [491, 81] width 13 height 13
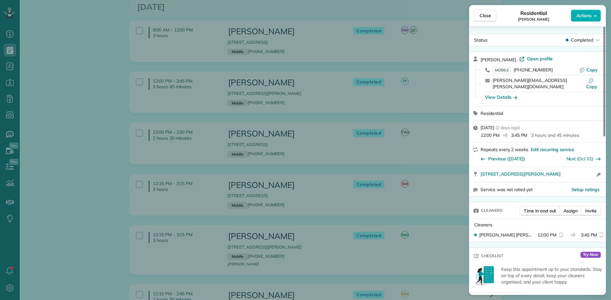
drag, startPoint x: 510, startPoint y: 61, endPoint x: 480, endPoint y: 61, distance: 30.2
click at [480, 61] on div "Sarah Watson · Open profile" at bounding box center [540, 59] width 121 height 7
drag, startPoint x: 549, startPoint y: 69, endPoint x: 515, endPoint y: 69, distance: 33.4
click at [515, 69] on div "MOBILE (207) 409-9881" at bounding box center [535, 70] width 87 height 6
click at [483, 18] on span "Close" at bounding box center [484, 15] width 11 height 6
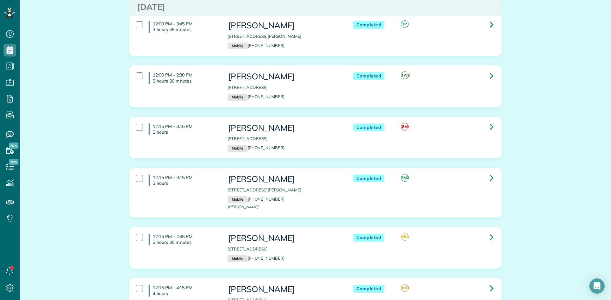
scroll to position [795, 0]
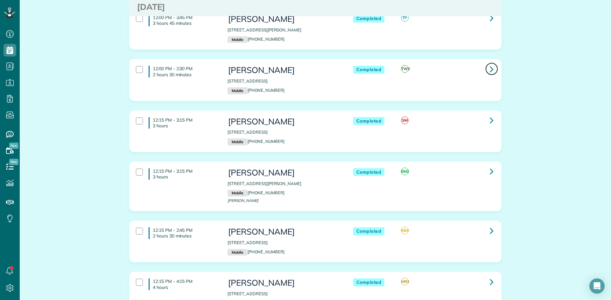
click at [489, 75] on icon at bounding box center [491, 69] width 4 height 11
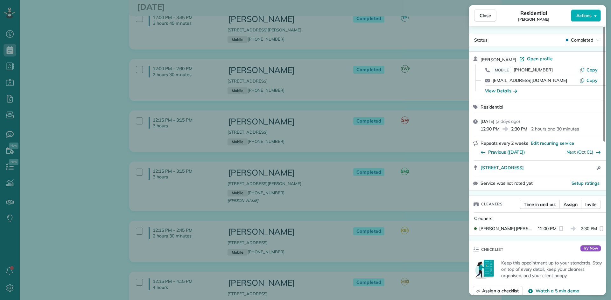
drag, startPoint x: 507, startPoint y: 60, endPoint x: 481, endPoint y: 60, distance: 25.8
click at [481, 60] on div "Kim Trammel · Open profile" at bounding box center [540, 59] width 121 height 7
drag, startPoint x: 546, startPoint y: 69, endPoint x: 511, endPoint y: 70, distance: 35.3
click at [511, 70] on div "MOBILE (281) 435-7572" at bounding box center [535, 70] width 87 height 6
click at [485, 17] on span "Close" at bounding box center [484, 15] width 11 height 6
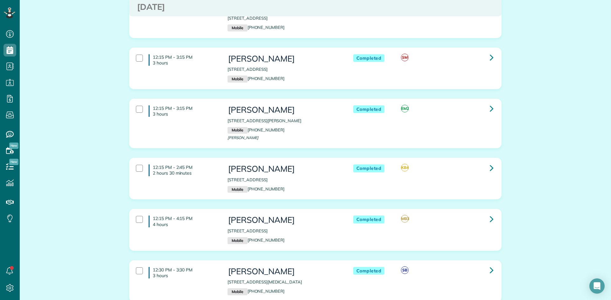
scroll to position [859, 0]
click at [486, 63] on link at bounding box center [491, 57] width 13 height 13
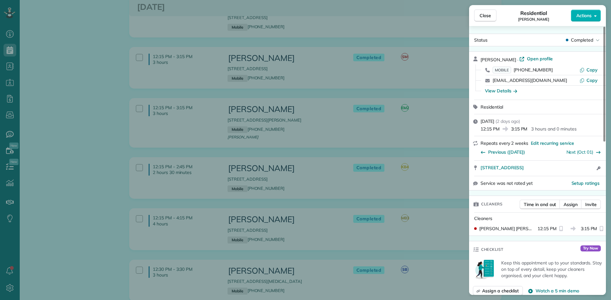
drag, startPoint x: 510, startPoint y: 59, endPoint x: 479, endPoint y: 59, distance: 30.5
click at [479, 59] on div "Jamie Vaughn · Open profile MOBILE (281) 615-3143 Copy jvaughn196@gmail.com Cop…" at bounding box center [537, 76] width 137 height 48
drag, startPoint x: 546, startPoint y: 69, endPoint x: 515, endPoint y: 69, distance: 31.5
click at [515, 69] on div "MOBILE (281) 615-3143" at bounding box center [535, 70] width 87 height 6
click at [484, 17] on span "Close" at bounding box center [484, 15] width 11 height 6
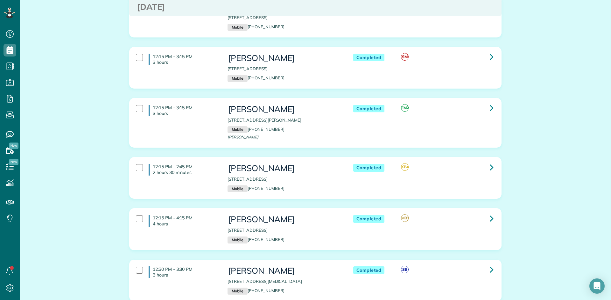
scroll to position [890, 0]
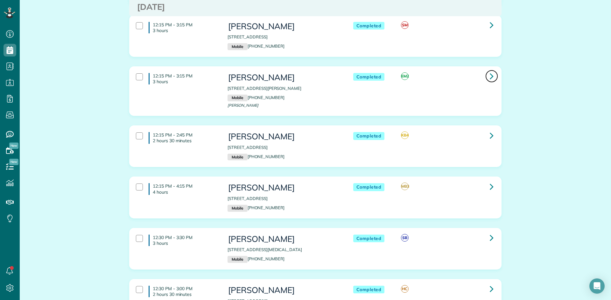
click at [491, 82] on icon at bounding box center [491, 76] width 4 height 11
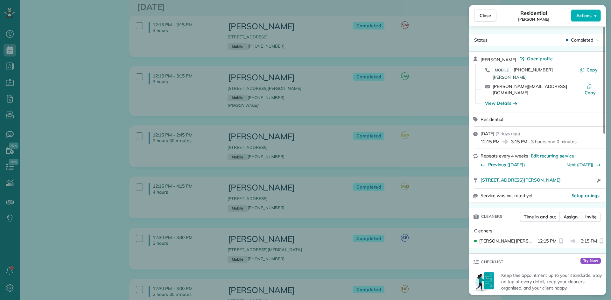
drag, startPoint x: 504, startPoint y: 59, endPoint x: 480, endPoint y: 59, distance: 24.2
click at [480, 59] on div "Terry Turon · Open profile MOBILE (713) 502-5927 Terry Copy terry_turon@us.craw…" at bounding box center [537, 82] width 137 height 60
drag, startPoint x: 546, startPoint y: 70, endPoint x: 514, endPoint y: 69, distance: 32.4
click at [514, 69] on div "MOBILE (713) 502-5927 Terry" at bounding box center [535, 73] width 87 height 12
click at [480, 17] on span "Close" at bounding box center [484, 15] width 11 height 6
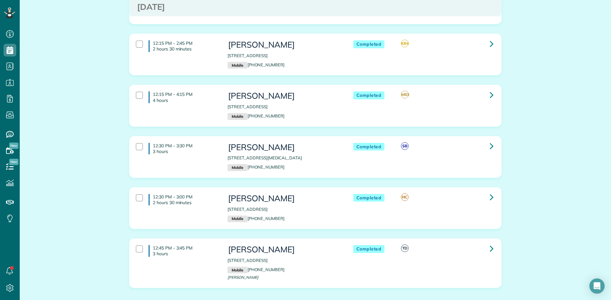
scroll to position [986, 0]
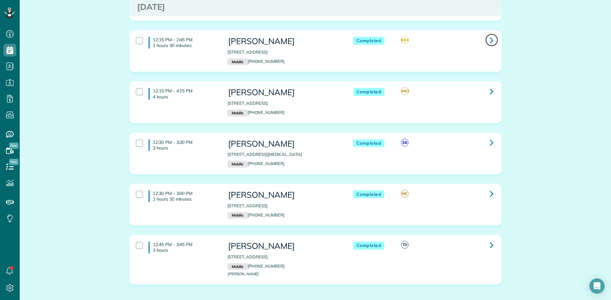
click at [485, 46] on link at bounding box center [491, 40] width 13 height 13
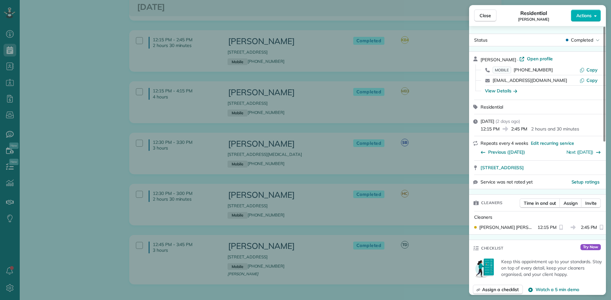
drag, startPoint x: 513, startPoint y: 61, endPoint x: 481, endPoint y: 61, distance: 32.4
click at [481, 61] on div "Monica Visinsky · Open profile" at bounding box center [540, 59] width 121 height 7
drag, startPoint x: 548, startPoint y: 68, endPoint x: 516, endPoint y: 72, distance: 32.0
click at [516, 72] on div "MOBILE (281) 236-8232" at bounding box center [535, 70] width 87 height 6
drag, startPoint x: 486, startPoint y: 16, endPoint x: 485, endPoint y: 24, distance: 8.0
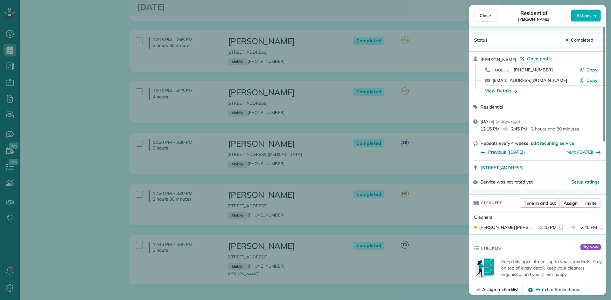
click at [486, 16] on span "Close" at bounding box center [484, 15] width 11 height 6
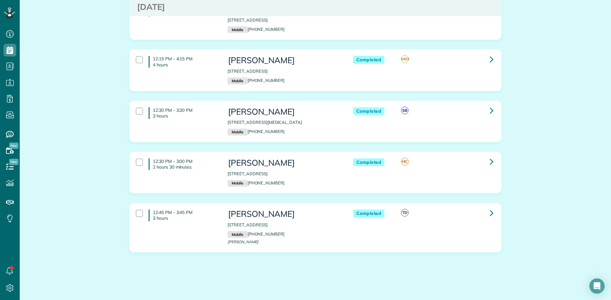
scroll to position [1024, 0]
click at [489, 60] on icon at bounding box center [491, 59] width 4 height 11
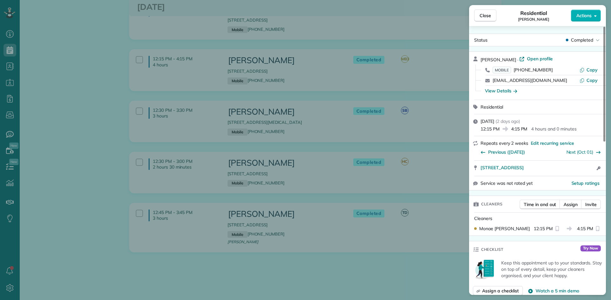
drag, startPoint x: 515, startPoint y: 58, endPoint x: 480, endPoint y: 61, distance: 35.8
click at [480, 61] on div "Johnnie Hubbard · Open profile MOBILE (832) 455-8359 Copy hubbardesjh@yahoo.com…" at bounding box center [537, 76] width 137 height 48
drag, startPoint x: 548, startPoint y: 71, endPoint x: 515, endPoint y: 71, distance: 32.8
click at [515, 71] on div "MOBILE (832) 455-8359" at bounding box center [535, 70] width 87 height 6
click at [485, 17] on span "Close" at bounding box center [484, 15] width 11 height 6
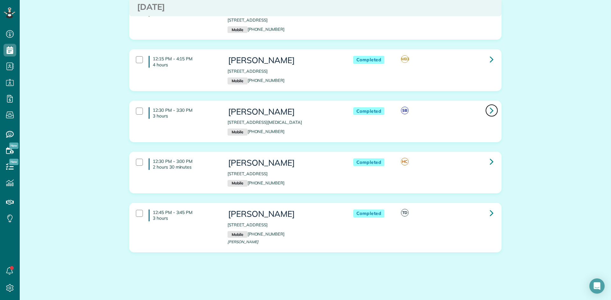
click at [489, 111] on icon at bounding box center [491, 110] width 4 height 11
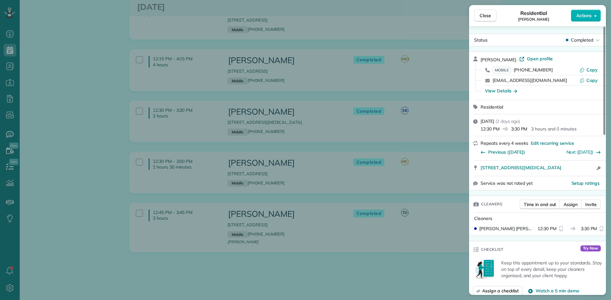
drag, startPoint x: 508, startPoint y: 58, endPoint x: 479, endPoint y: 60, distance: 29.0
click at [479, 60] on div "Patsy Warren · Open profile MOBILE (281) 380-6089 Copy plouwarren@aol.com Copy …" at bounding box center [537, 76] width 137 height 48
drag, startPoint x: 548, startPoint y: 70, endPoint x: 515, endPoint y: 70, distance: 32.8
click at [515, 70] on div "MOBILE (281) 380-6089" at bounding box center [535, 70] width 87 height 6
click at [485, 17] on span "Close" at bounding box center [484, 15] width 11 height 6
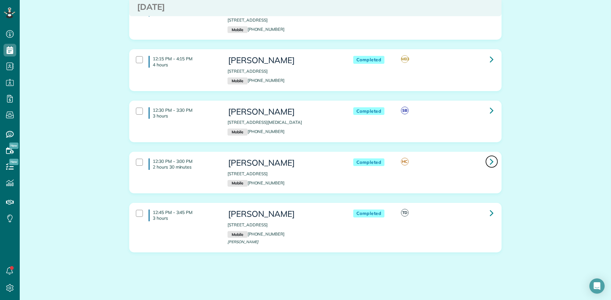
click at [489, 162] on icon at bounding box center [491, 161] width 4 height 11
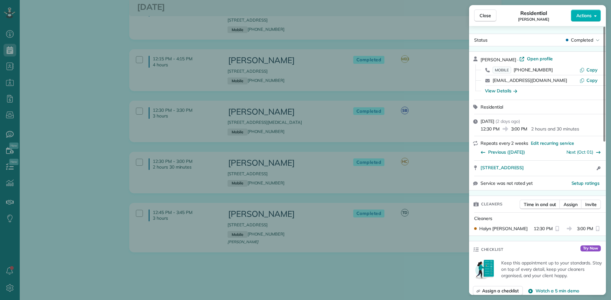
drag, startPoint x: 515, startPoint y: 60, endPoint x: 480, endPoint y: 60, distance: 35.0
click at [480, 60] on div "Cameron Hensch · Open profile MOBILE (360) 970-2238 Copy camhensch@gmail.com Co…" at bounding box center [537, 76] width 137 height 48
drag, startPoint x: 546, startPoint y: 70, endPoint x: 515, endPoint y: 69, distance: 31.2
click at [515, 69] on div "MOBILE (360) 970-2238" at bounding box center [535, 70] width 87 height 6
click at [487, 16] on span "Close" at bounding box center [484, 15] width 11 height 6
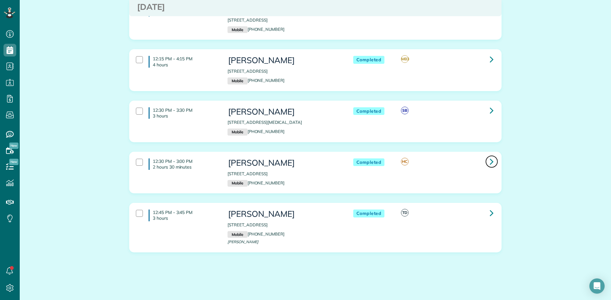
click at [492, 158] on link at bounding box center [491, 161] width 13 height 13
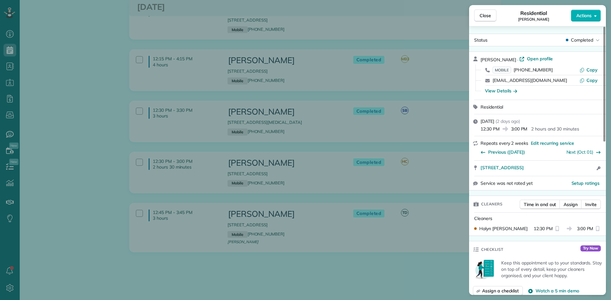
drag, startPoint x: 514, startPoint y: 59, endPoint x: 484, endPoint y: 60, distance: 29.9
click at [484, 60] on span "Cameron Hensch" at bounding box center [498, 60] width 36 height 6
click at [498, 62] on span "Cameron Hensch" at bounding box center [498, 60] width 36 height 6
drag, startPoint x: 515, startPoint y: 60, endPoint x: 480, endPoint y: 60, distance: 35.0
click at [480, 60] on div "Cameron Hensch · Open profile" at bounding box center [540, 59] width 121 height 7
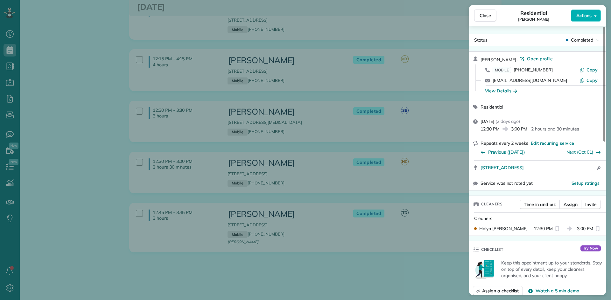
drag, startPoint x: 547, startPoint y: 70, endPoint x: 515, endPoint y: 69, distance: 31.2
click at [515, 69] on div "MOBILE (360) 970-2238" at bounding box center [535, 70] width 87 height 6
click at [486, 16] on span "Close" at bounding box center [484, 15] width 11 height 6
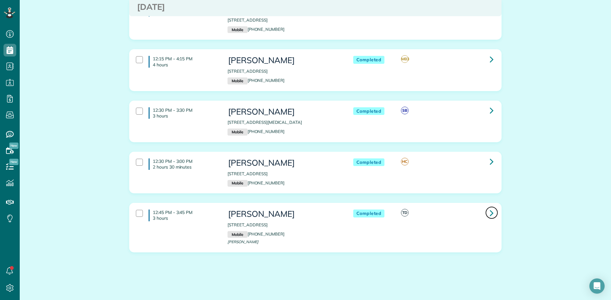
click at [492, 213] on link at bounding box center [491, 213] width 13 height 13
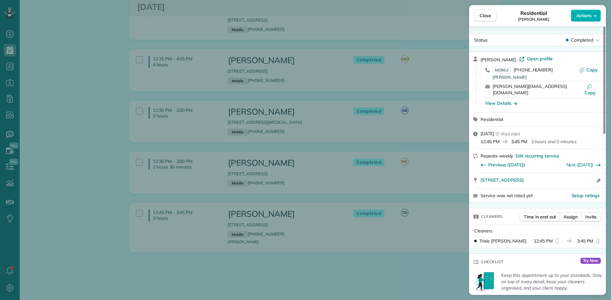
drag, startPoint x: 509, startPoint y: 60, endPoint x: 481, endPoint y: 61, distance: 28.0
click at [481, 61] on div "Valerie Ryholt · Open profile" at bounding box center [540, 59] width 121 height 7
drag, startPoint x: 549, startPoint y: 71, endPoint x: 516, endPoint y: 69, distance: 32.9
click at [516, 69] on div "MOBILE (832) 316-4998 Valerie" at bounding box center [535, 73] width 87 height 12
click at [487, 17] on span "Close" at bounding box center [484, 15] width 11 height 6
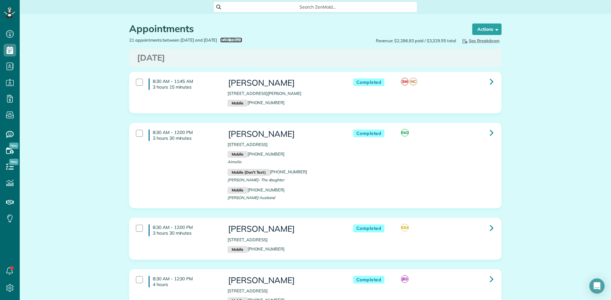
click at [242, 41] on span "Edit Filters" at bounding box center [231, 40] width 21 height 5
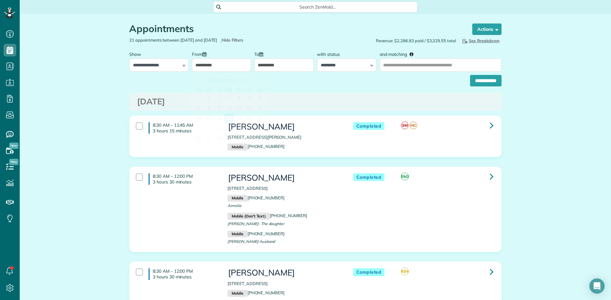
click at [215, 67] on input "**********" at bounding box center [221, 65] width 59 height 13
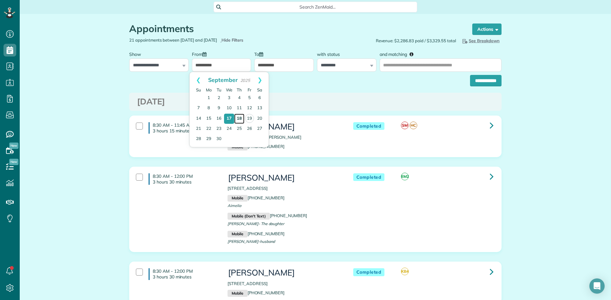
click at [237, 118] on link "18" at bounding box center [239, 119] width 10 height 10
type input "**********"
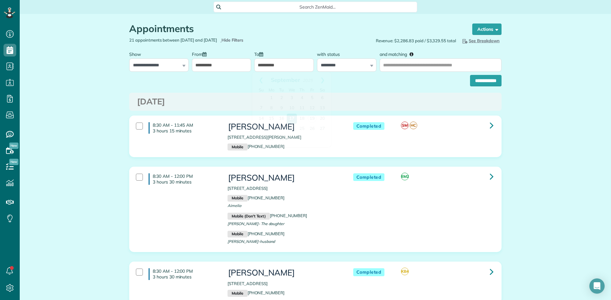
click at [266, 66] on input "**********" at bounding box center [283, 65] width 59 height 13
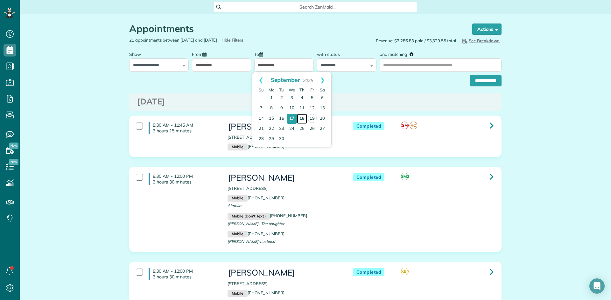
click at [300, 118] on link "18" at bounding box center [302, 119] width 10 height 10
type input "**********"
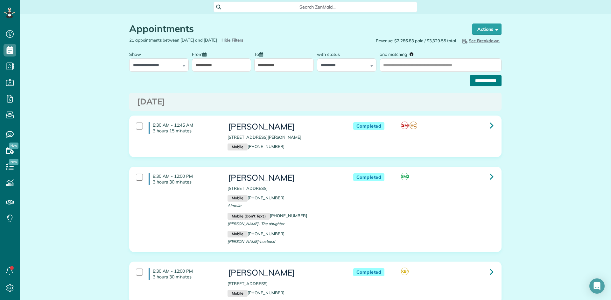
click at [475, 83] on input "**********" at bounding box center [485, 80] width 31 height 11
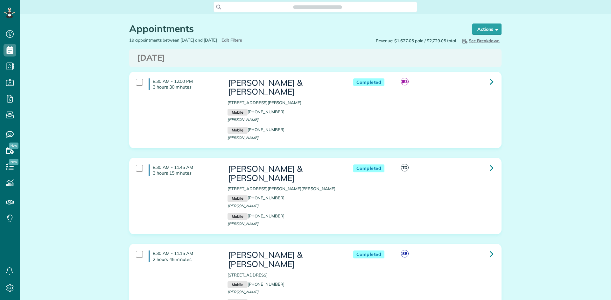
scroll to position [3, 3]
click at [489, 82] on icon at bounding box center [491, 81] width 4 height 11
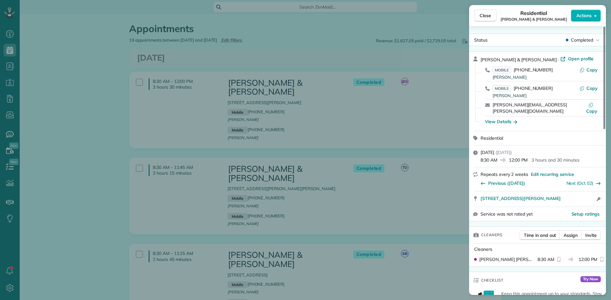
drag, startPoint x: 518, startPoint y: 59, endPoint x: 480, endPoint y: 59, distance: 38.2
click at [480, 59] on div "Amy & Juan Lucas · Open profile MOBILE (919) 448-8481 Juan Copy MOBILE (919) 44…" at bounding box center [537, 91] width 137 height 79
drag, startPoint x: 547, startPoint y: 70, endPoint x: 513, endPoint y: 70, distance: 33.7
click at [513, 70] on div "MOBILE (919) 448-8481 Juan" at bounding box center [535, 73] width 87 height 12
click at [482, 17] on span "Close" at bounding box center [484, 15] width 11 height 6
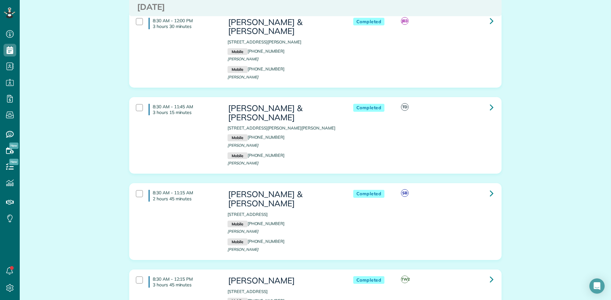
scroll to position [64, 0]
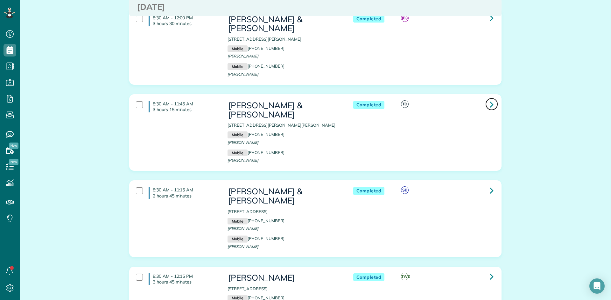
click at [489, 99] on icon at bounding box center [491, 104] width 4 height 11
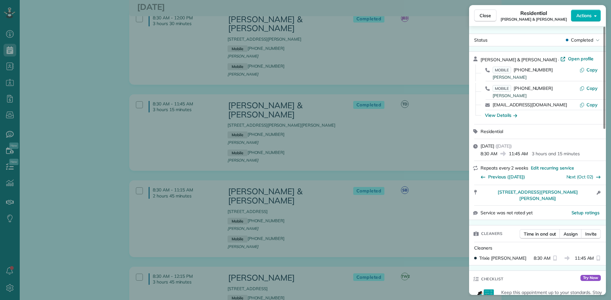
drag, startPoint x: 520, startPoint y: 59, endPoint x: 480, endPoint y: 60, distance: 39.1
click at [480, 60] on span "Nicole & John Nelles" at bounding box center [518, 60] width 76 height 6
drag, startPoint x: 548, startPoint y: 71, endPoint x: 514, endPoint y: 71, distance: 33.7
click at [514, 71] on div "MOBILE (832) 798-7871 Nicole" at bounding box center [535, 73] width 87 height 12
click at [488, 16] on span "Close" at bounding box center [484, 15] width 11 height 6
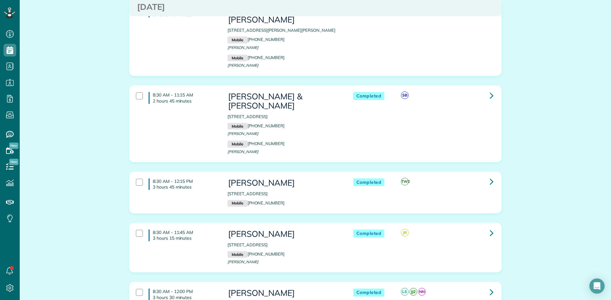
scroll to position [159, 0]
click at [489, 90] on icon at bounding box center [491, 95] width 4 height 11
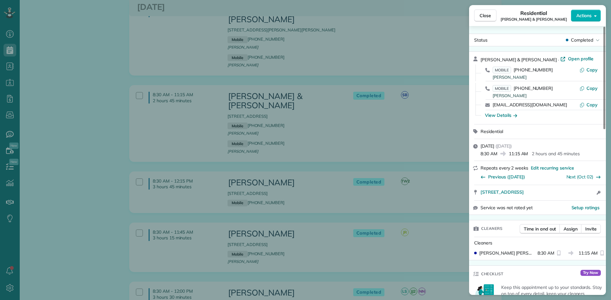
drag, startPoint x: 532, startPoint y: 60, endPoint x: 480, endPoint y: 63, distance: 51.6
click at [480, 63] on div "Efrain & Brenda Figueroa · Open profile" at bounding box center [540, 59] width 121 height 7
drag, startPoint x: 547, startPoint y: 71, endPoint x: 516, endPoint y: 69, distance: 30.9
click at [516, 69] on div "MOBILE (409) 692-8800 Brenda" at bounding box center [535, 73] width 87 height 12
drag, startPoint x: 531, startPoint y: 59, endPoint x: 480, endPoint y: 58, distance: 50.9
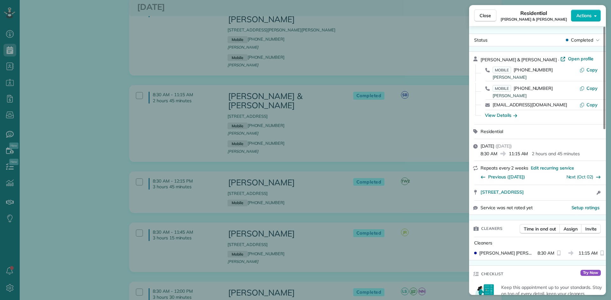
click at [480, 58] on div "Efrain & Brenda Figueroa · Open profile MOBILE (409) 692-8800 Brenda Copy MOBIL…" at bounding box center [537, 88] width 137 height 73
click at [487, 15] on span "Close" at bounding box center [484, 15] width 11 height 6
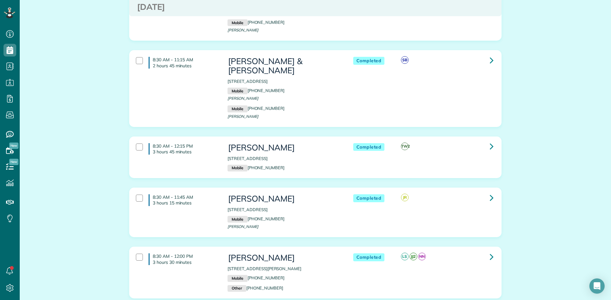
scroll to position [223, 0]
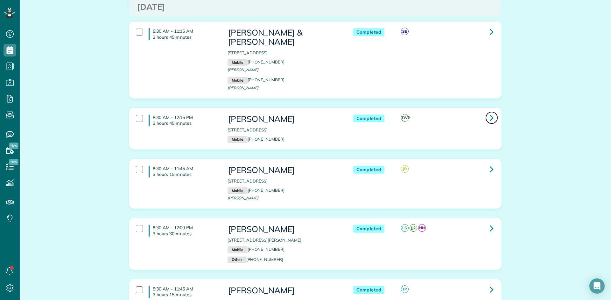
click at [490, 112] on icon at bounding box center [491, 117] width 4 height 11
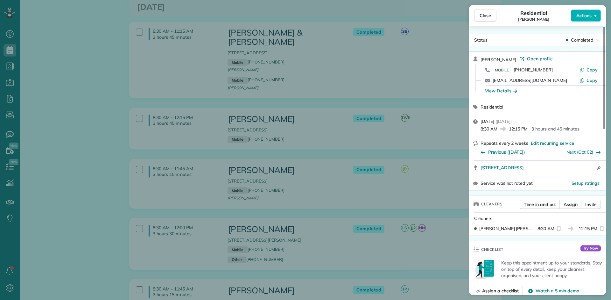
drag, startPoint x: 520, startPoint y: 58, endPoint x: 481, endPoint y: 59, distance: 38.8
click at [481, 59] on div "Shirley Mackenroth · Open profile" at bounding box center [540, 59] width 121 height 7
drag, startPoint x: 548, startPoint y: 69, endPoint x: 515, endPoint y: 68, distance: 32.5
click at [515, 68] on div "MOBILE (832) 623-9129" at bounding box center [535, 70] width 87 height 6
click at [481, 16] on span "Close" at bounding box center [484, 15] width 11 height 6
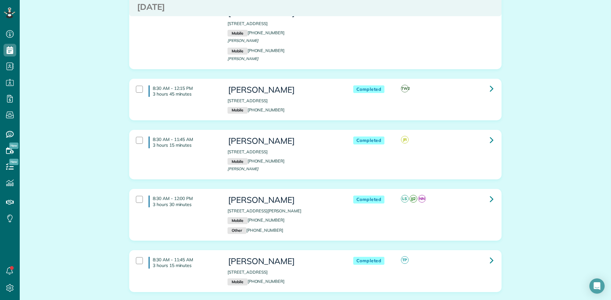
scroll to position [286, 0]
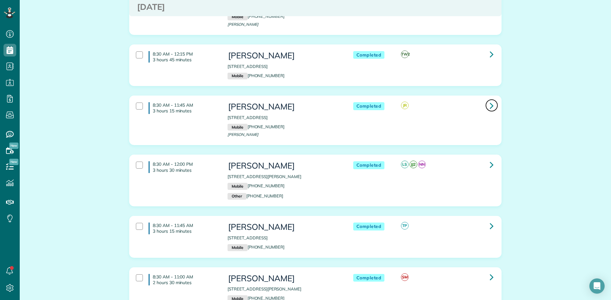
click at [489, 100] on icon at bounding box center [491, 105] width 4 height 11
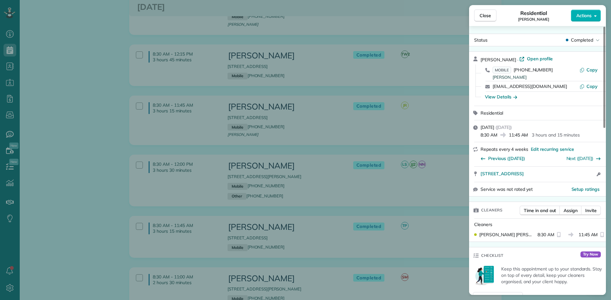
drag, startPoint x: 505, startPoint y: 60, endPoint x: 480, endPoint y: 59, distance: 24.8
click at [480, 59] on div "Keith Morris · Open profile" at bounding box center [540, 59] width 121 height 7
drag, startPoint x: 547, startPoint y: 69, endPoint x: 513, endPoint y: 69, distance: 34.7
click at [513, 69] on div "MOBILE (409) 256-8165 Keith" at bounding box center [535, 73] width 87 height 12
click at [513, 69] on span "MOBILE (409) 256-8165" at bounding box center [522, 70] width 60 height 6
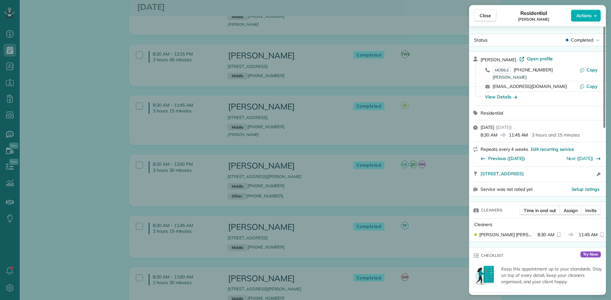
click at [550, 70] on div "MOBILE (409) 256-8165 Keith" at bounding box center [535, 73] width 87 height 12
drag, startPoint x: 550, startPoint y: 70, endPoint x: 514, endPoint y: 69, distance: 35.9
click at [514, 69] on div "MOBILE (409) 256-8165 Keith" at bounding box center [535, 73] width 87 height 12
click at [482, 17] on span "Close" at bounding box center [484, 15] width 11 height 6
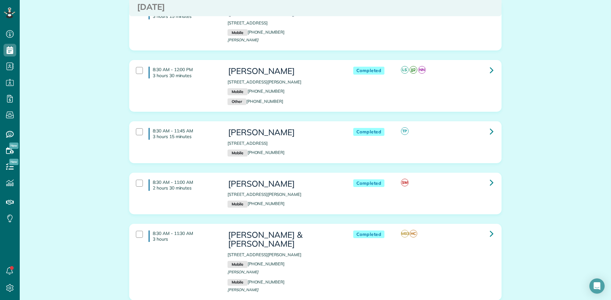
scroll to position [382, 0]
click at [489, 64] on icon at bounding box center [491, 69] width 4 height 11
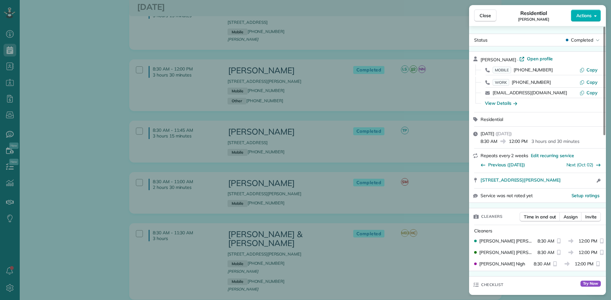
drag, startPoint x: 508, startPoint y: 60, endPoint x: 481, endPoint y: 59, distance: 27.3
click at [481, 59] on span "Rachel Brown" at bounding box center [498, 60] width 36 height 6
drag, startPoint x: 548, startPoint y: 70, endPoint x: 522, endPoint y: 71, distance: 26.1
click at [527, 71] on div "MOBILE (248) 420-6526" at bounding box center [535, 70] width 87 height 6
click at [552, 70] on div "MOBILE (248) 420-6526" at bounding box center [535, 70] width 87 height 6
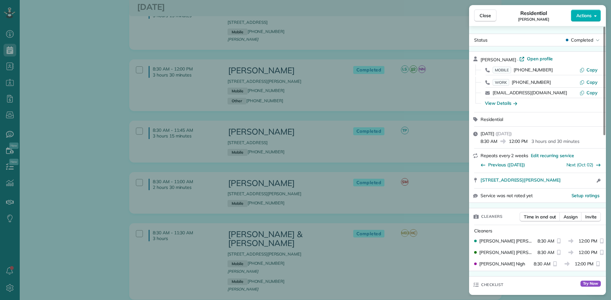
drag, startPoint x: 550, startPoint y: 70, endPoint x: 516, endPoint y: 70, distance: 34.0
click at [516, 70] on div "MOBILE (248) 420-6526" at bounding box center [535, 70] width 87 height 6
click at [489, 15] on span "Close" at bounding box center [484, 15] width 11 height 6
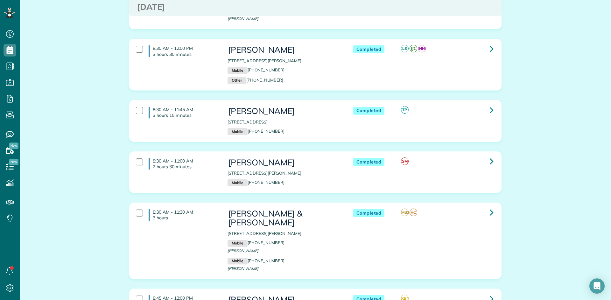
scroll to position [413, 0]
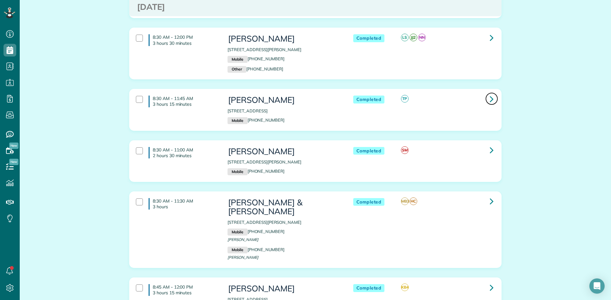
click at [489, 93] on icon at bounding box center [491, 98] width 4 height 11
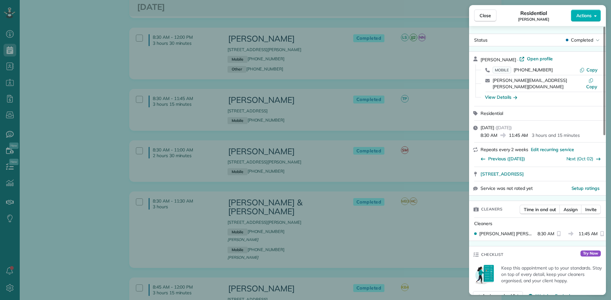
drag, startPoint x: 506, startPoint y: 59, endPoint x: 480, endPoint y: 59, distance: 25.8
click at [480, 59] on span "Lindsey Hieb" at bounding box center [498, 60] width 36 height 6
drag, startPoint x: 547, startPoint y: 69, endPoint x: 516, endPoint y: 70, distance: 31.5
click at [516, 70] on div "MOBILE (281) 744-1447" at bounding box center [535, 70] width 87 height 6
click at [487, 19] on button "Close" at bounding box center [485, 16] width 22 height 12
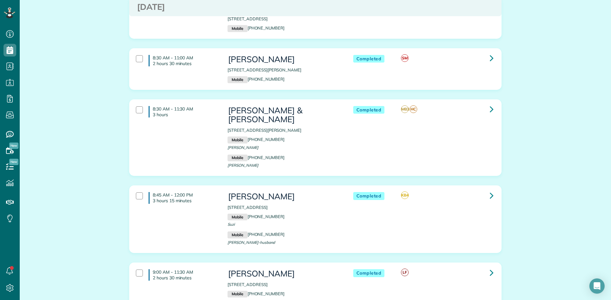
scroll to position [509, 0]
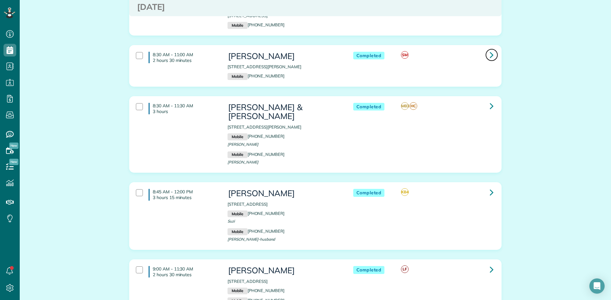
click at [489, 49] on icon at bounding box center [491, 54] width 4 height 11
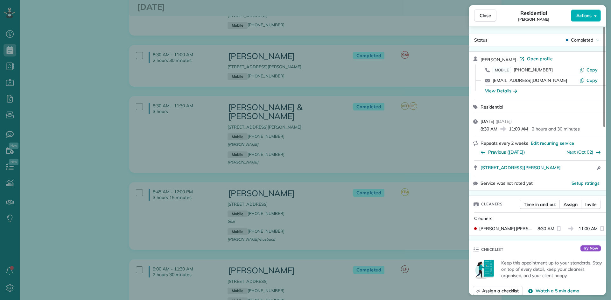
drag, startPoint x: 503, startPoint y: 59, endPoint x: 480, endPoint y: 60, distance: 23.3
click at [480, 60] on div "Sherrie Orr · Open profile" at bounding box center [540, 59] width 121 height 7
drag, startPoint x: 547, startPoint y: 70, endPoint x: 516, endPoint y: 72, distance: 31.6
click at [516, 72] on div "MOBILE (713) 502-8187" at bounding box center [535, 70] width 87 height 6
click at [483, 16] on span "Close" at bounding box center [484, 15] width 11 height 6
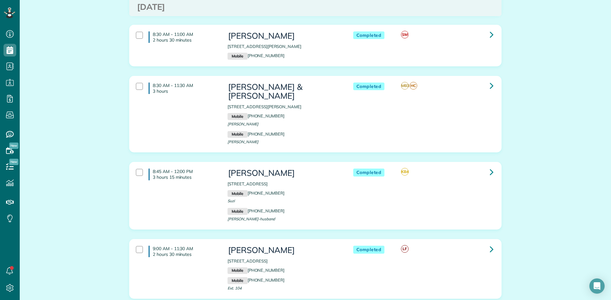
scroll to position [541, 0]
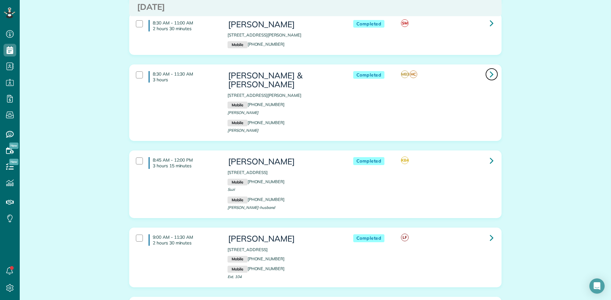
click at [489, 69] on icon at bounding box center [491, 74] width 4 height 11
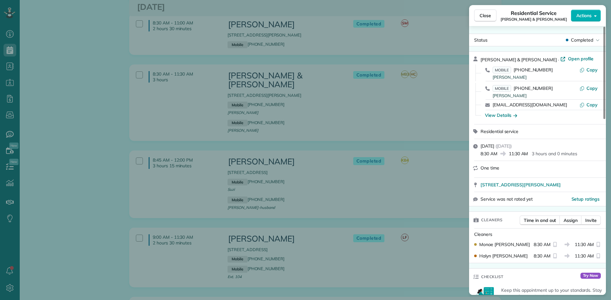
drag, startPoint x: 524, startPoint y: 59, endPoint x: 481, endPoint y: 61, distance: 43.0
click at [481, 61] on div "Bobbie & Carl Brittain · Open profile" at bounding box center [540, 59] width 121 height 7
drag, startPoint x: 547, startPoint y: 72, endPoint x: 515, endPoint y: 73, distance: 31.5
click at [515, 73] on div "MOBILE (832) 638-9492 Carl" at bounding box center [535, 73] width 87 height 12
click at [483, 17] on span "Close" at bounding box center [484, 15] width 11 height 6
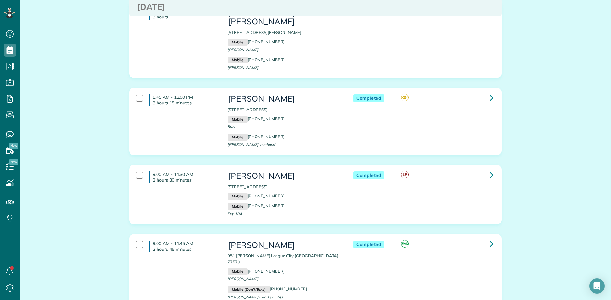
scroll to position [604, 0]
click at [486, 91] on link at bounding box center [491, 97] width 13 height 13
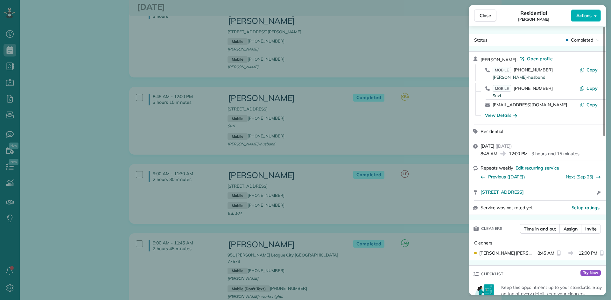
drag, startPoint x: 510, startPoint y: 62, endPoint x: 479, endPoint y: 61, distance: 30.8
click at [479, 61] on div "Suzi Saunders · Open profile MOBILE (832) 444-9638 Charles-husband Copy MOBILE …" at bounding box center [537, 88] width 137 height 73
drag, startPoint x: 546, startPoint y: 71, endPoint x: 518, endPoint y: 72, distance: 28.0
click at [518, 72] on div "MOBILE (832) 444-9638 Charles-husband" at bounding box center [535, 73] width 87 height 12
click at [551, 70] on div "MOBILE (832) 444-9638 Charles-husband" at bounding box center [535, 73] width 87 height 12
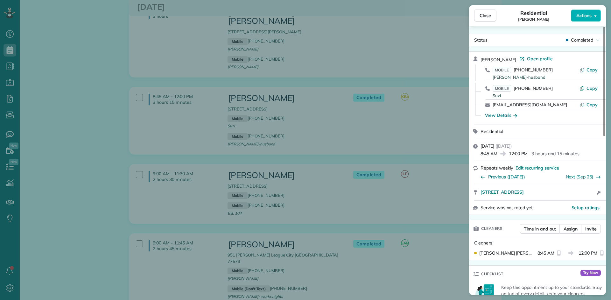
drag, startPoint x: 552, startPoint y: 70, endPoint x: 514, endPoint y: 69, distance: 37.5
click at [514, 69] on div "MOBILE (832) 444-9638 Charles-husband" at bounding box center [535, 73] width 87 height 12
click at [481, 17] on span "Close" at bounding box center [484, 15] width 11 height 6
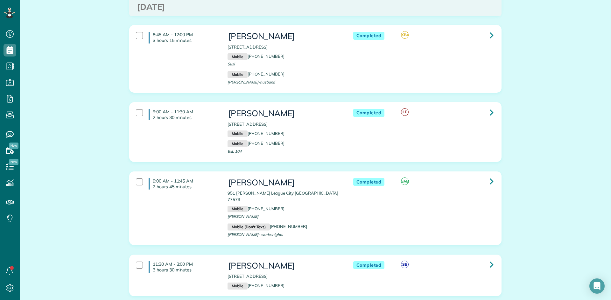
scroll to position [668, 0]
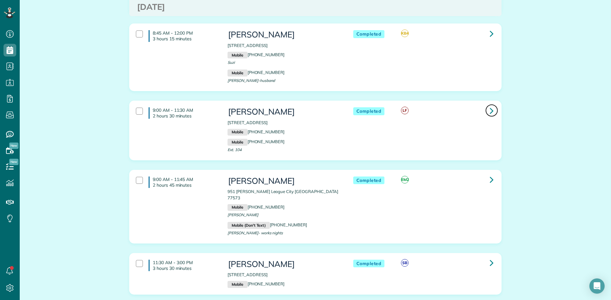
click at [486, 104] on link at bounding box center [491, 110] width 13 height 13
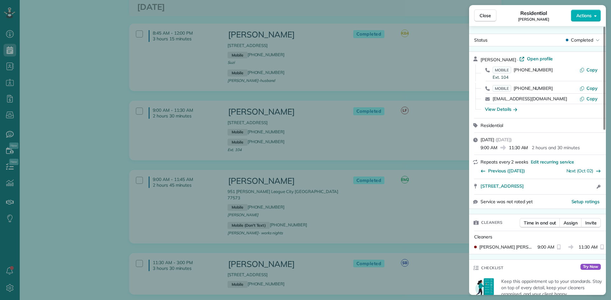
drag, startPoint x: 509, startPoint y: 61, endPoint x: 481, endPoint y: 63, distance: 28.0
click at [481, 63] on div "Kim Schwartz · Open profile" at bounding box center [540, 59] width 121 height 7
drag, startPoint x: 547, startPoint y: 70, endPoint x: 515, endPoint y: 71, distance: 31.5
click at [515, 71] on div "MOBILE (281) 991-5944 Ext. 104" at bounding box center [535, 73] width 87 height 12
click at [486, 15] on span "Close" at bounding box center [484, 15] width 11 height 6
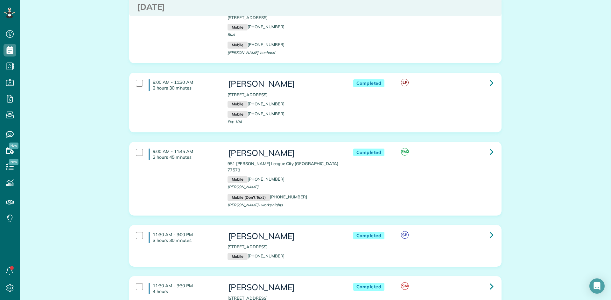
scroll to position [731, 0]
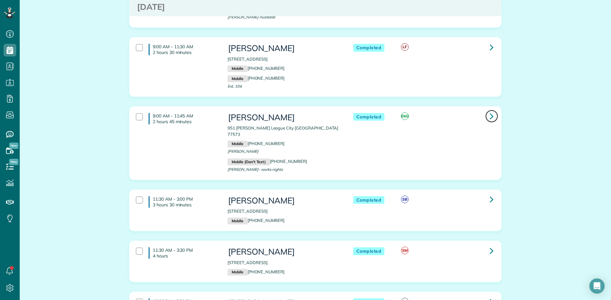
click at [489, 111] on icon at bounding box center [491, 116] width 4 height 11
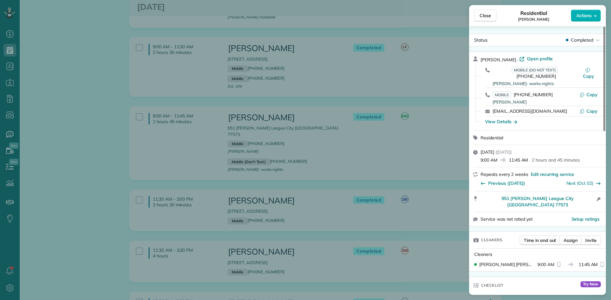
drag, startPoint x: 513, startPoint y: 60, endPoint x: 480, endPoint y: 60, distance: 32.8
click at [480, 60] on div "Keleigh Warnke · Open profile MOBILE (DO NOT TEXT) (281) 382-7943 Thomas- works…" at bounding box center [537, 91] width 137 height 79
drag, startPoint x: 575, startPoint y: 70, endPoint x: 542, endPoint y: 70, distance: 32.8
click at [542, 70] on div "MOBILE (DO NOT TEXT) (281) 382-7943 Thomas- works nights" at bounding box center [535, 76] width 87 height 19
click at [488, 15] on span "Close" at bounding box center [484, 15] width 11 height 6
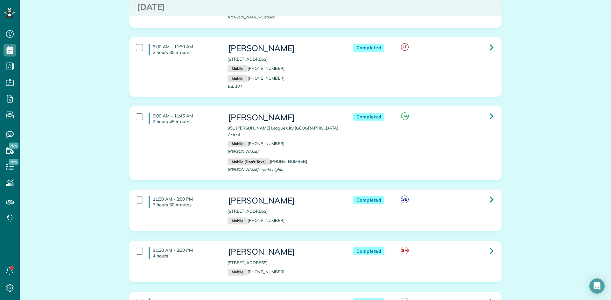
scroll to position [827, 0]
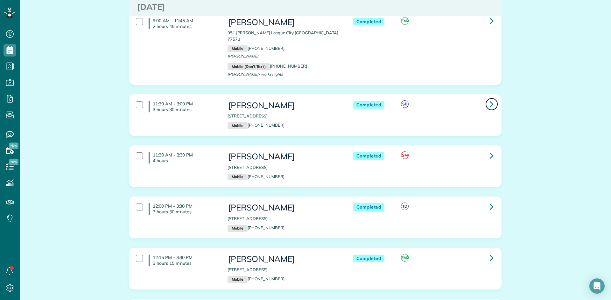
click at [491, 99] on icon at bounding box center [491, 104] width 4 height 11
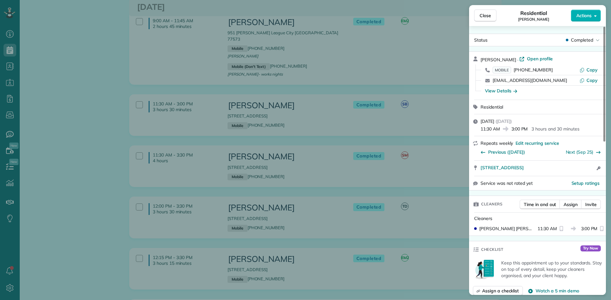
drag, startPoint x: 511, startPoint y: 60, endPoint x: 480, endPoint y: 61, distance: 30.2
click at [480, 61] on div "Rachel Murphy · Open profile" at bounding box center [540, 59] width 121 height 7
drag, startPoint x: 548, startPoint y: 70, endPoint x: 515, endPoint y: 70, distance: 32.4
click at [515, 70] on div "MOBILE (832) 221-1370" at bounding box center [535, 70] width 87 height 6
click at [483, 14] on span "Close" at bounding box center [484, 15] width 11 height 6
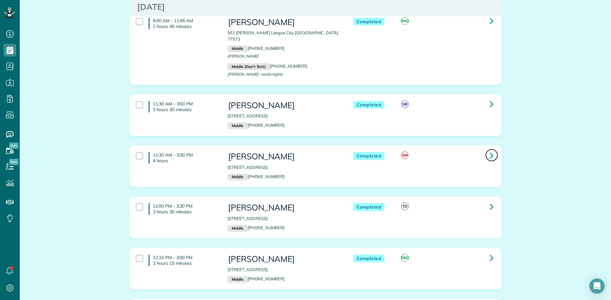
click at [487, 149] on link at bounding box center [491, 155] width 13 height 13
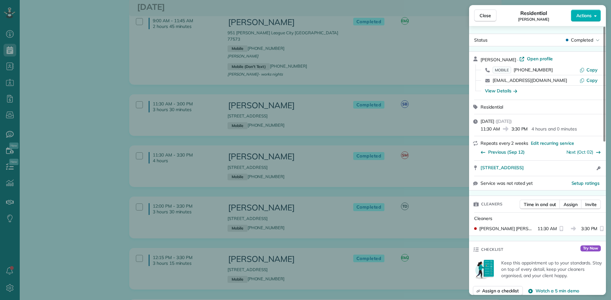
drag, startPoint x: 516, startPoint y: 60, endPoint x: 480, endPoint y: 61, distance: 36.3
click at [480, 61] on div "Cynthia Hampton · Open profile" at bounding box center [540, 59] width 121 height 7
drag, startPoint x: 542, startPoint y: 71, endPoint x: 515, endPoint y: 71, distance: 27.0
click at [515, 71] on div "MOBILE (918) 804-5153" at bounding box center [535, 70] width 87 height 6
click at [484, 17] on span "Close" at bounding box center [484, 15] width 11 height 6
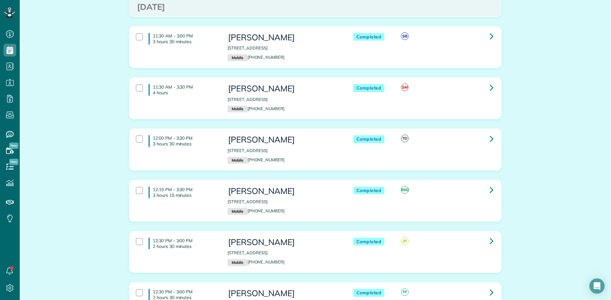
scroll to position [922, 0]
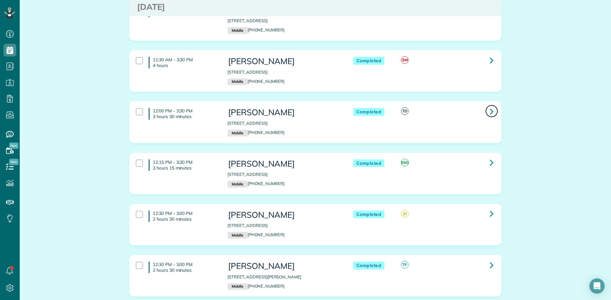
click at [487, 105] on link at bounding box center [491, 111] width 13 height 13
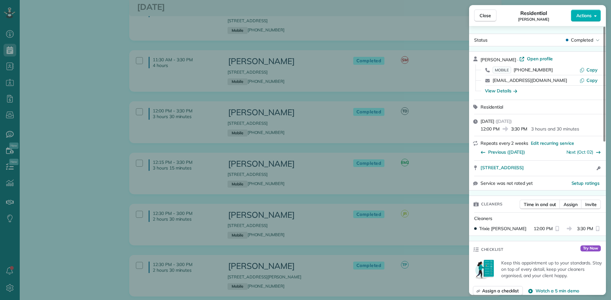
drag, startPoint x: 515, startPoint y: 60, endPoint x: 479, endPoint y: 60, distance: 36.6
click at [479, 60] on div "Amanda Redman · Open profile MOBILE (254) 231-1446 Copy aljennings10@gmail.com …" at bounding box center [537, 76] width 137 height 48
drag, startPoint x: 547, startPoint y: 69, endPoint x: 515, endPoint y: 67, distance: 32.2
click at [515, 67] on div "MOBILE (254) 231-1446" at bounding box center [535, 70] width 87 height 6
click at [488, 15] on span "Close" at bounding box center [484, 15] width 11 height 6
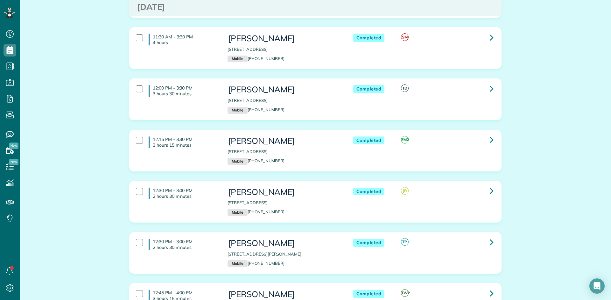
scroll to position [975, 0]
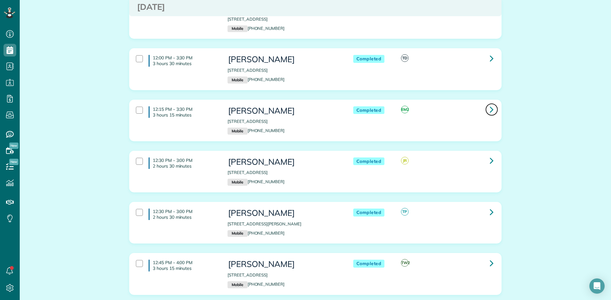
click at [489, 104] on icon at bounding box center [491, 109] width 4 height 11
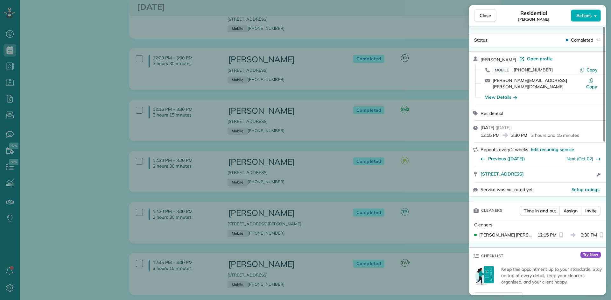
drag, startPoint x: 514, startPoint y: 59, endPoint x: 481, endPoint y: 60, distance: 33.1
click at [481, 60] on div "Travis McGarrah · Open profile" at bounding box center [540, 59] width 121 height 7
drag, startPoint x: 550, startPoint y: 71, endPoint x: 516, endPoint y: 70, distance: 33.7
click at [516, 70] on div "MOBILE (281) 840-0468" at bounding box center [535, 70] width 87 height 6
click at [487, 17] on span "Close" at bounding box center [484, 15] width 11 height 6
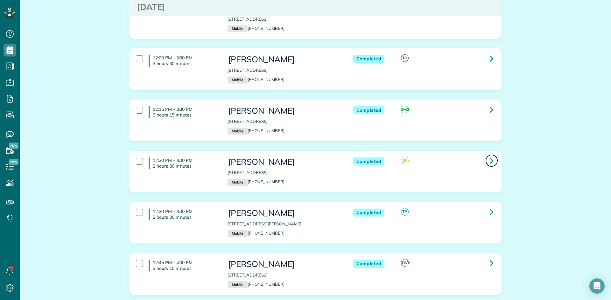
click at [489, 155] on icon at bounding box center [491, 160] width 4 height 11
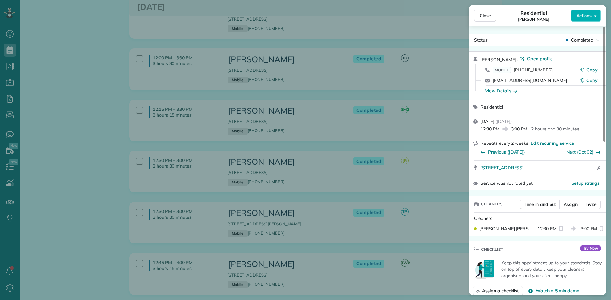
drag, startPoint x: 511, startPoint y: 61, endPoint x: 480, endPoint y: 62, distance: 30.9
click at [480, 62] on div "Thad Donahue · Open profile" at bounding box center [540, 59] width 121 height 7
drag, startPoint x: 548, startPoint y: 70, endPoint x: 515, endPoint y: 72, distance: 32.8
click at [515, 72] on div "MOBILE (423) 653-2221" at bounding box center [535, 70] width 87 height 6
click at [485, 17] on span "Close" at bounding box center [484, 15] width 11 height 6
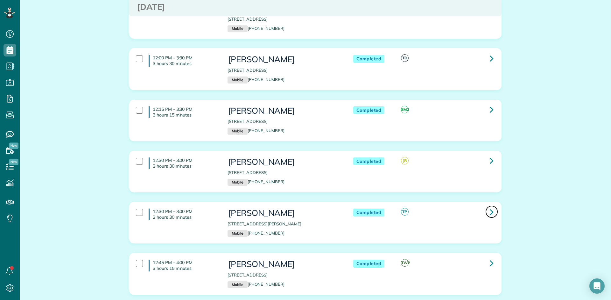
click at [489, 207] on icon at bounding box center [491, 212] width 4 height 11
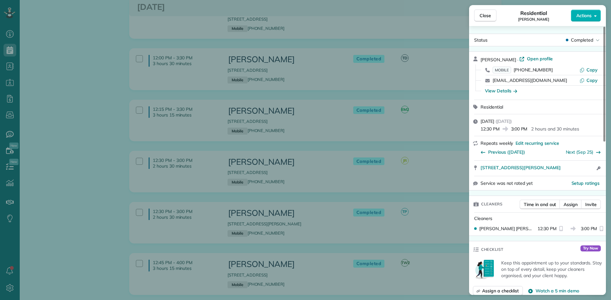
drag, startPoint x: 519, startPoint y: 59, endPoint x: 480, endPoint y: 60, distance: 39.1
click at [480, 60] on div "Chandler Bowman · Open profile MOBILE (281) 414-0428 Copy bowmanchandler@yahoo.…" at bounding box center [537, 76] width 137 height 48
drag, startPoint x: 544, startPoint y: 71, endPoint x: 515, endPoint y: 69, distance: 29.0
click at [515, 69] on div "MOBILE (281) 414-0428" at bounding box center [535, 70] width 87 height 6
click at [485, 14] on span "Close" at bounding box center [484, 15] width 11 height 6
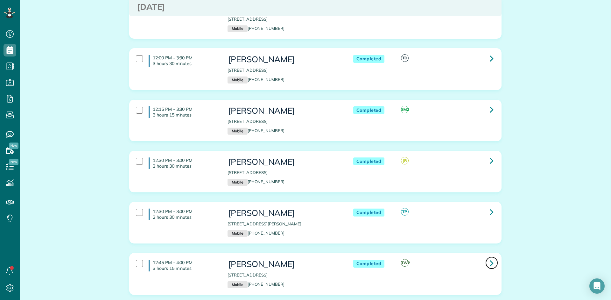
click at [486, 257] on link at bounding box center [491, 263] width 13 height 13
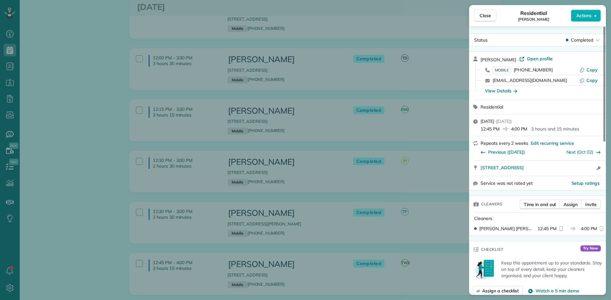
drag, startPoint x: 507, startPoint y: 59, endPoint x: 479, endPoint y: 61, distance: 27.7
click at [479, 61] on div "Debra Pyron · Open profile MOBILE (713) 725-6495 Copy debrapyron726@yahoo.com C…" at bounding box center [537, 76] width 137 height 48
drag, startPoint x: 543, startPoint y: 70, endPoint x: 515, endPoint y: 70, distance: 27.7
click at [515, 70] on div "MOBILE (713) 725-6495" at bounding box center [535, 70] width 87 height 6
click at [479, 17] on button "Close" at bounding box center [485, 16] width 22 height 12
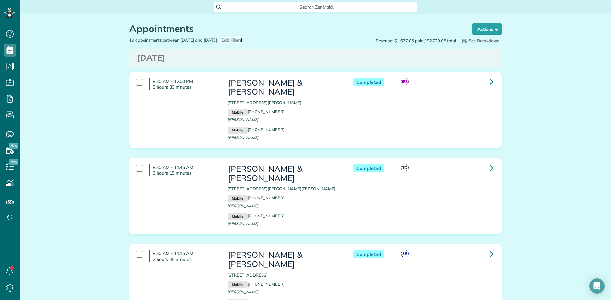
click at [242, 39] on span "Edit Filters" at bounding box center [231, 40] width 21 height 5
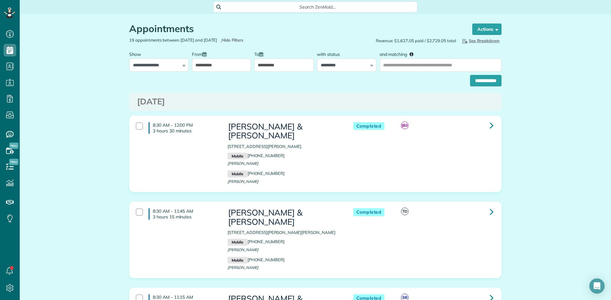
click at [224, 62] on input "**********" at bounding box center [221, 65] width 59 height 13
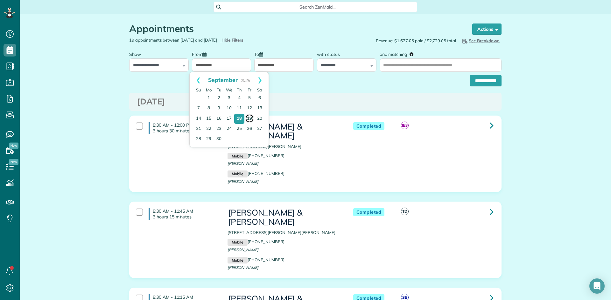
click at [248, 120] on link "19" at bounding box center [249, 118] width 9 height 9
type input "**********"
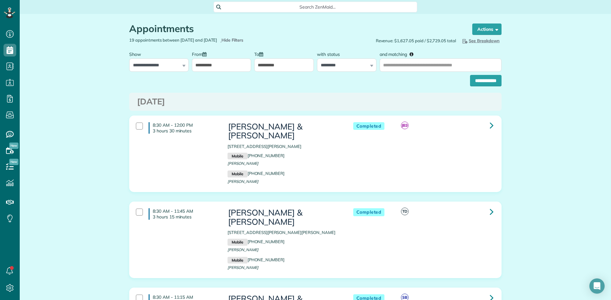
click at [279, 63] on input "**********" at bounding box center [283, 65] width 59 height 13
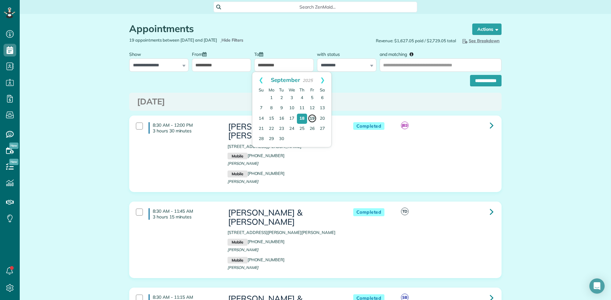
click at [311, 119] on link "19" at bounding box center [311, 118] width 9 height 9
type input "**********"
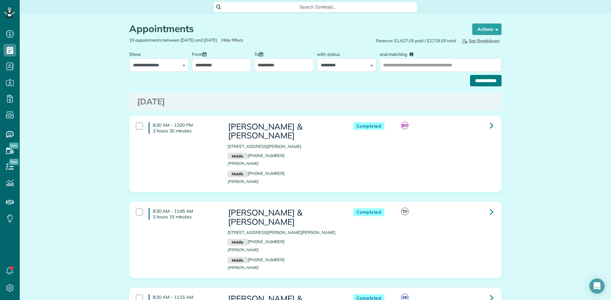
click at [476, 82] on input "**********" at bounding box center [485, 80] width 31 height 11
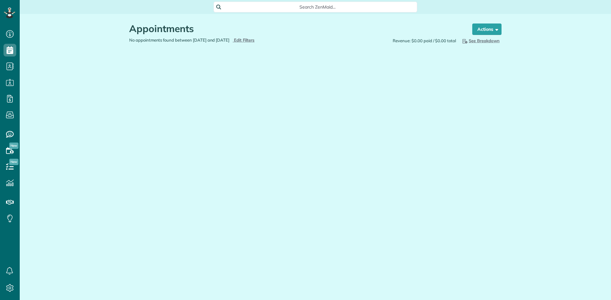
scroll to position [3, 3]
